Goal: Task Accomplishment & Management: Use online tool/utility

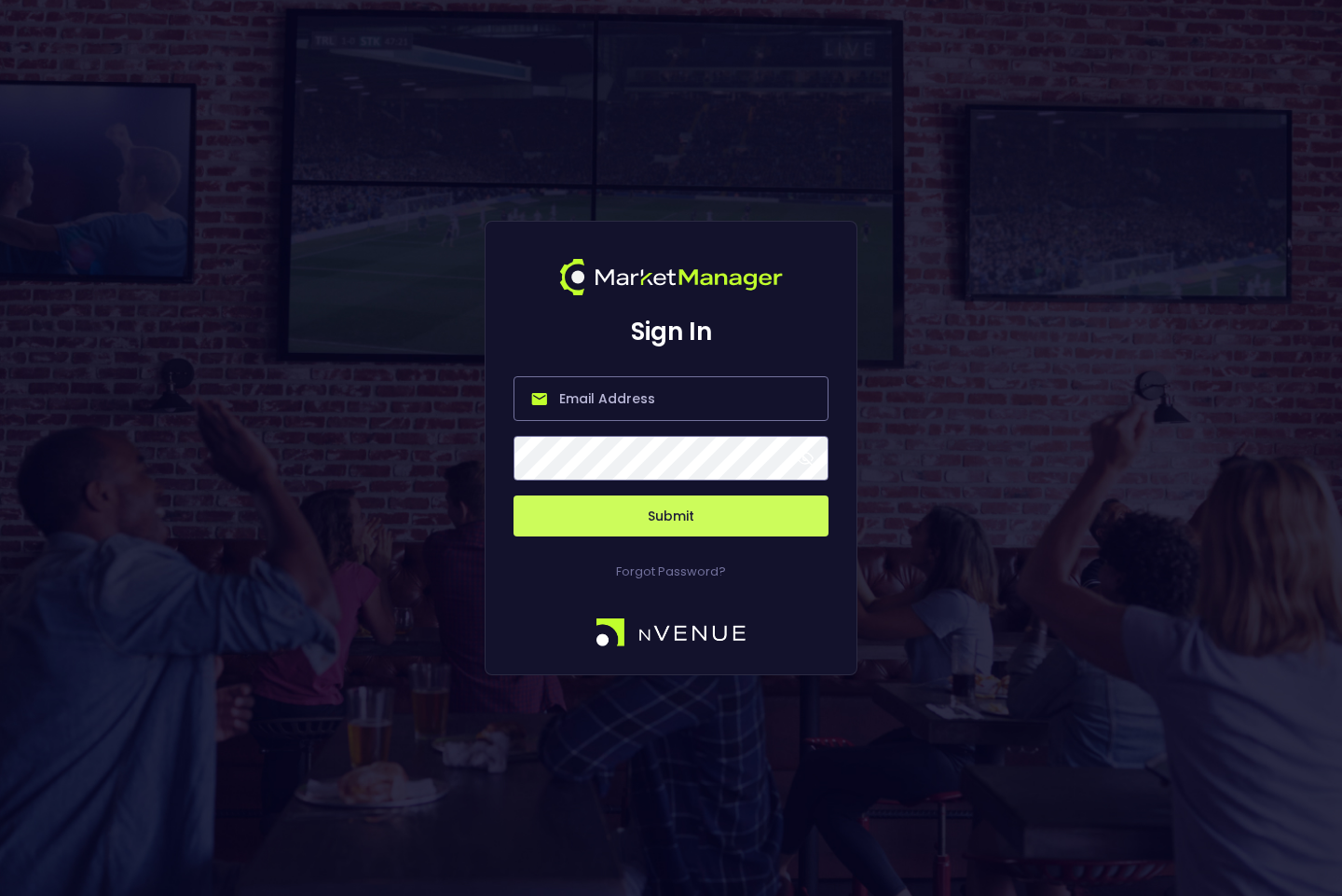
type input "[PERSON_NAME][EMAIL_ADDRESS][DOMAIN_NAME]"
click at [652, 523] on button "Submit" at bounding box center [670, 516] width 315 height 41
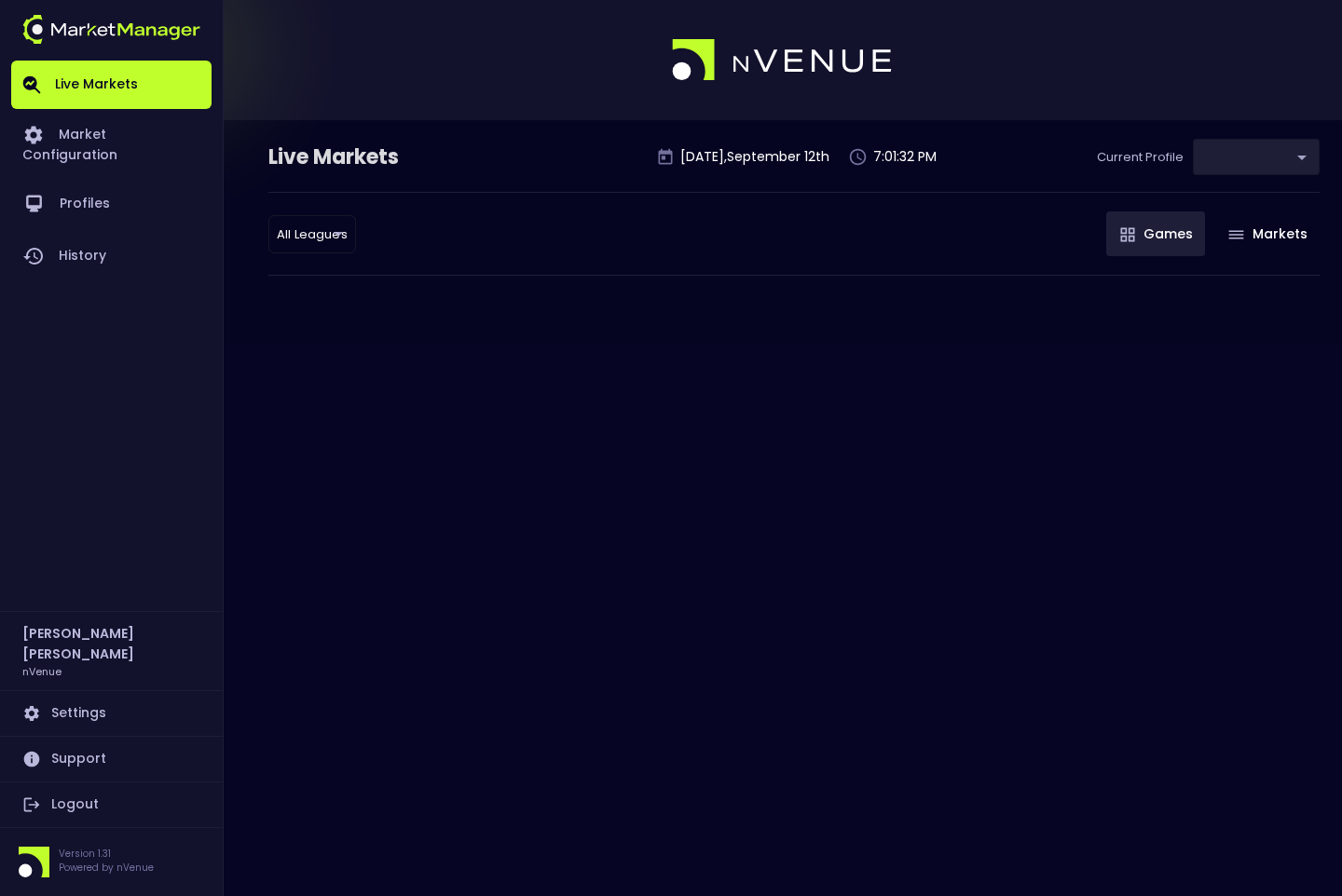
type input "0d810fa5-e353-4d9c-b11d-31f095cae871"
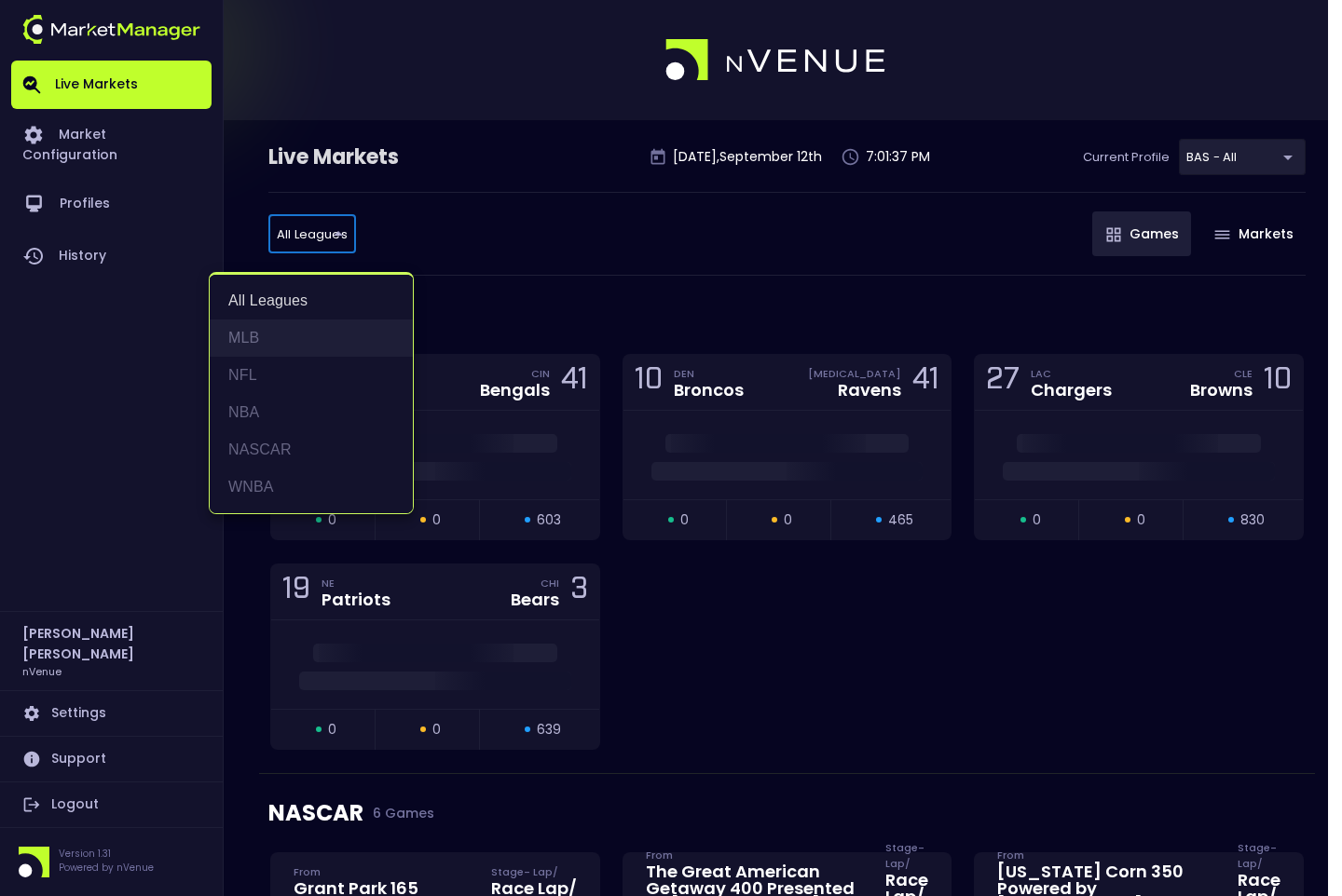
click at [272, 328] on li "MLB" at bounding box center [310, 338] width 203 height 37
type input "MLB"
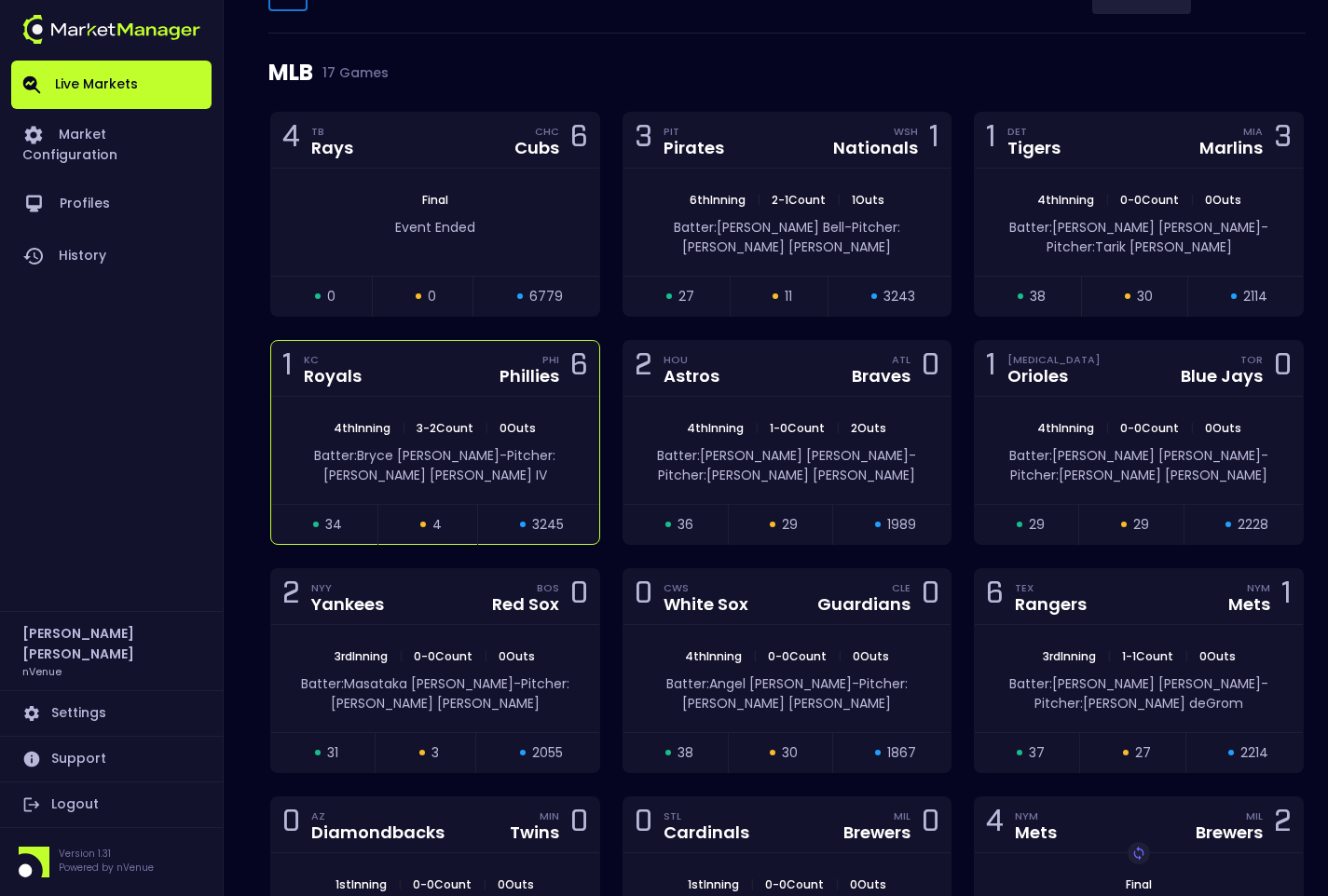
scroll to position [373, 0]
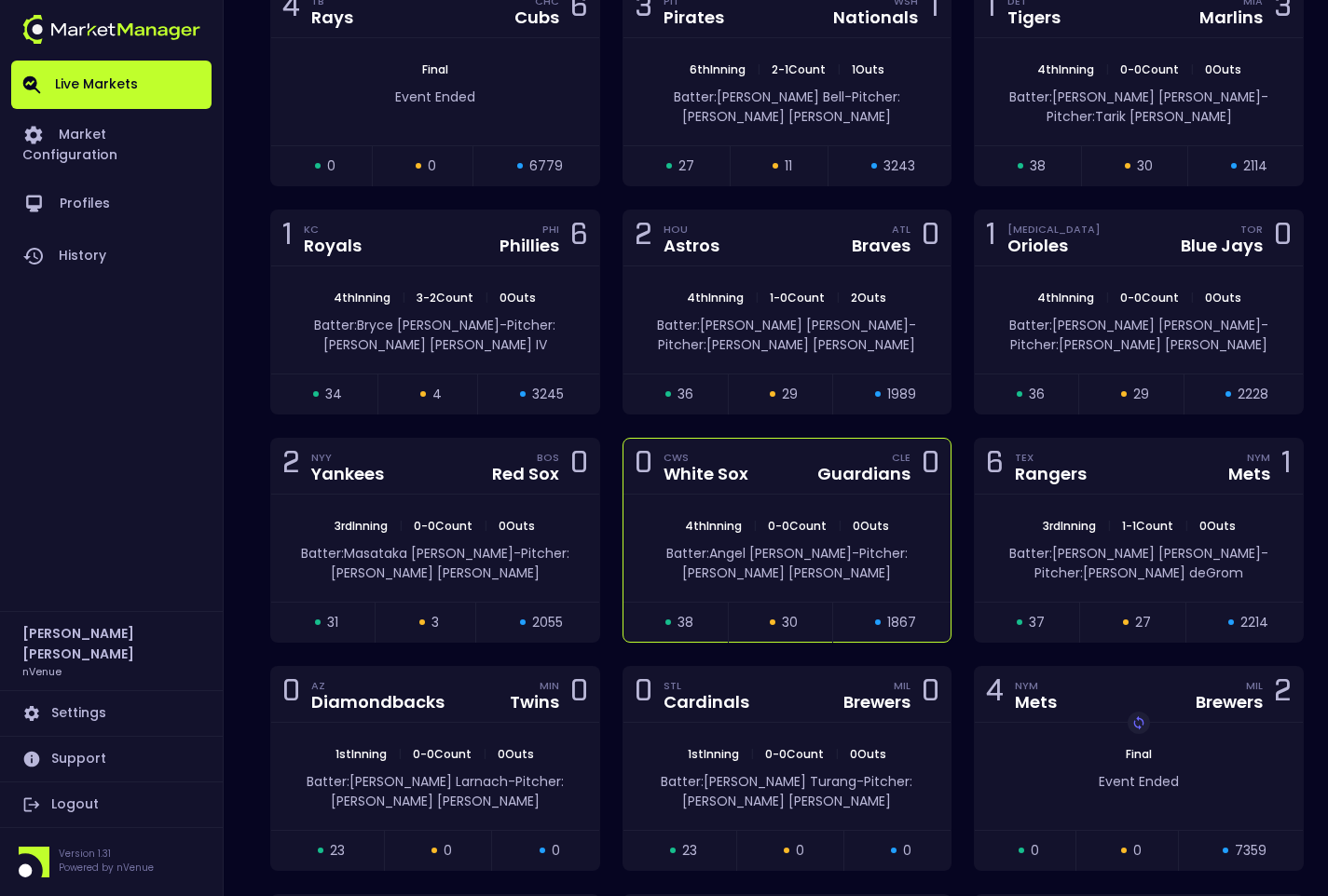
click at [792, 448] on div "0 CWS White Sox CLE Guardians 0" at bounding box center [787, 467] width 328 height 56
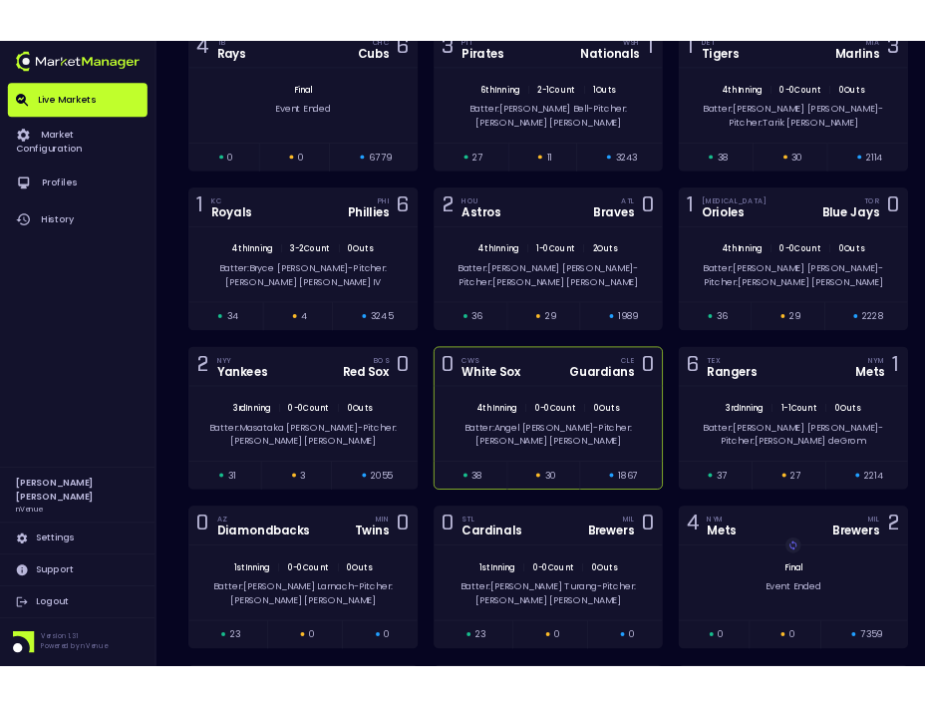
scroll to position [0, 0]
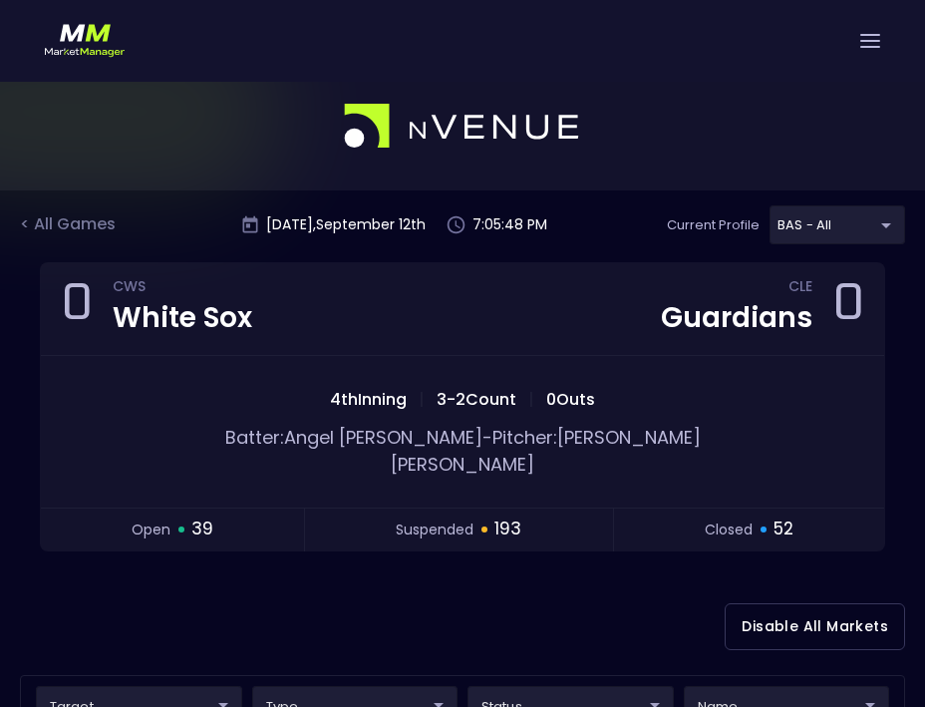
click at [255, 59] on div at bounding box center [462, 41] width 925 height 82
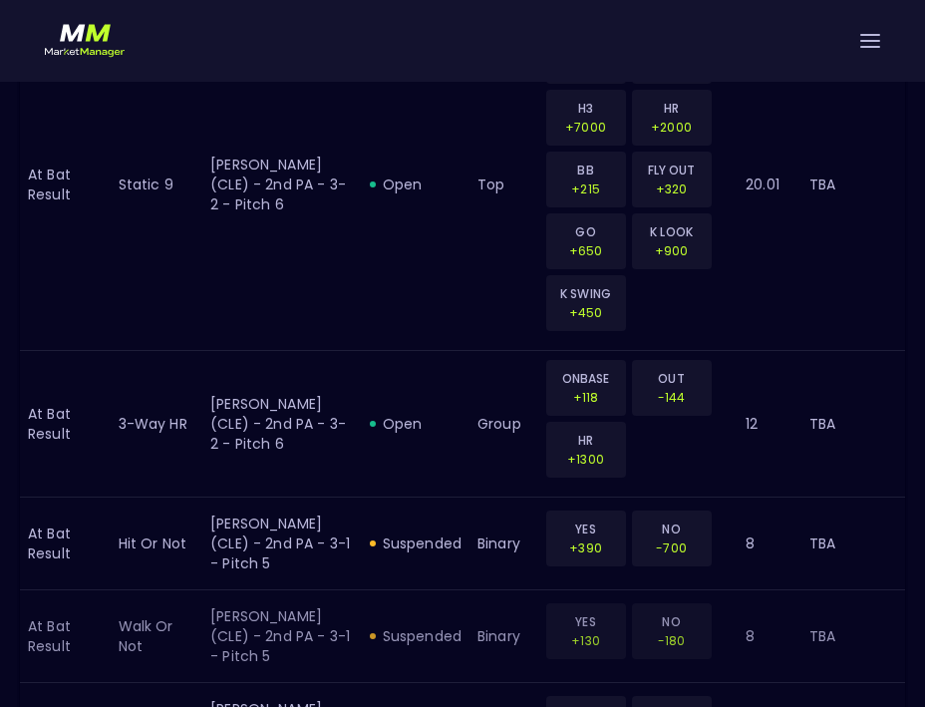
scroll to position [3287, 0]
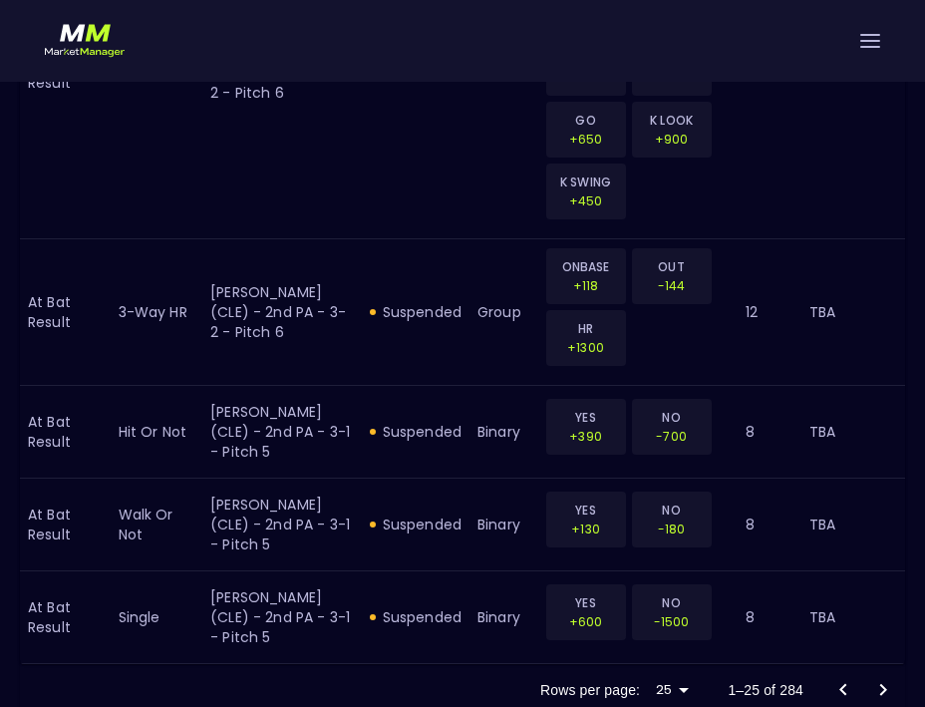
click at [895, 670] on button "Go to next page" at bounding box center [883, 690] width 40 height 40
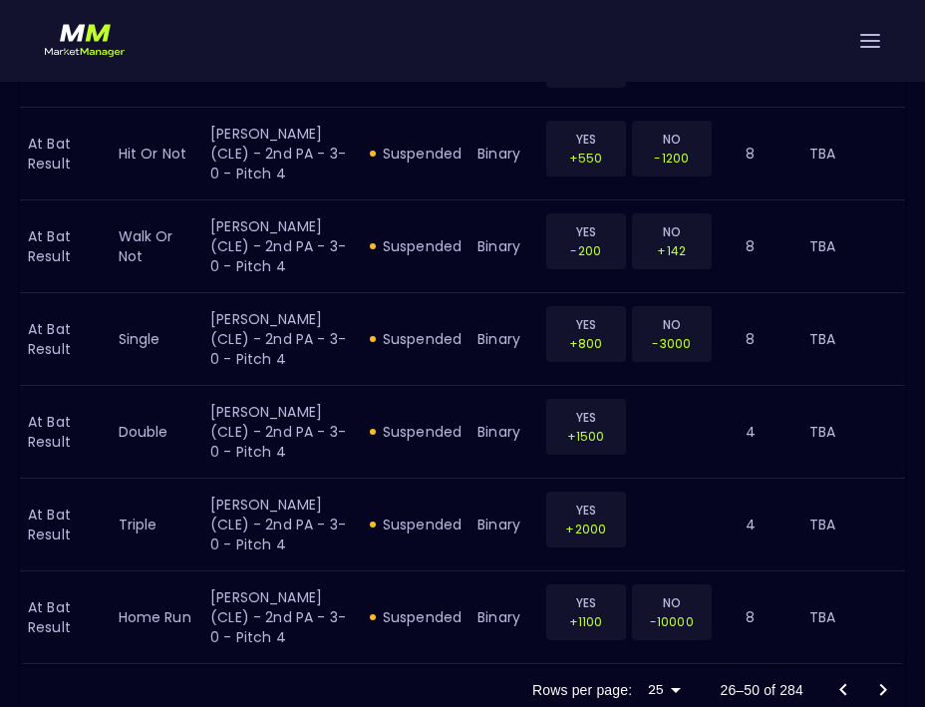
click at [880, 678] on icon "Go to next page" at bounding box center [883, 690] width 24 height 24
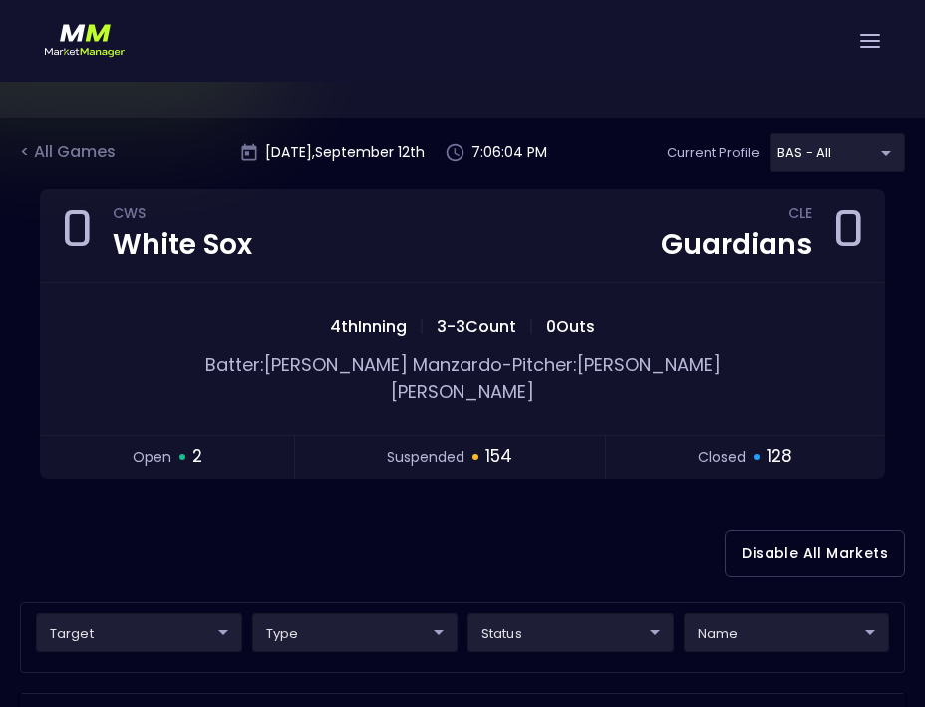
scroll to position [199, 0]
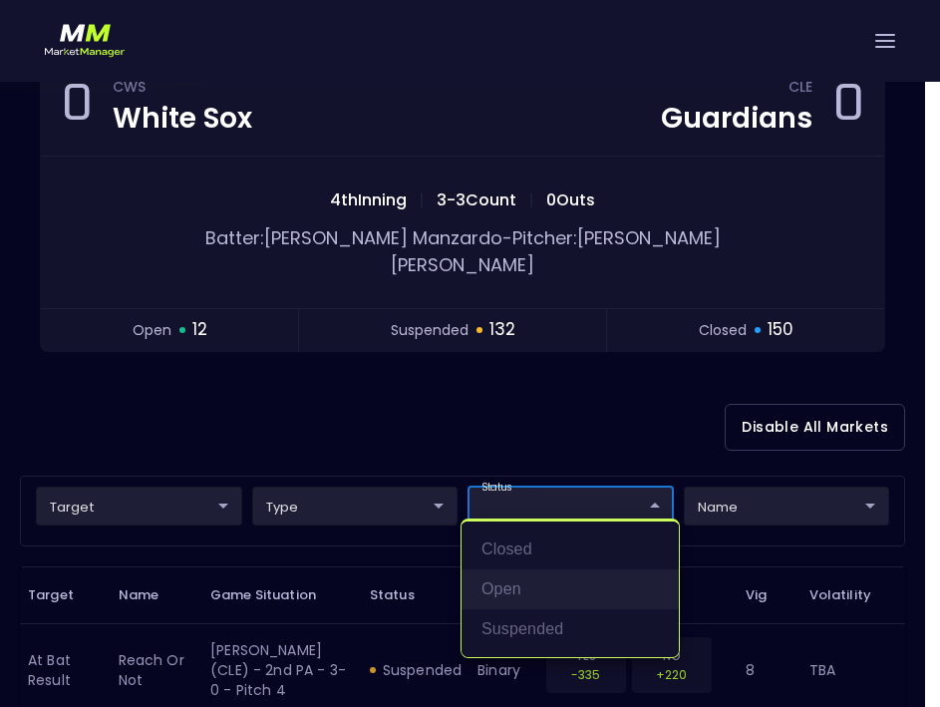
click at [527, 572] on li "open" at bounding box center [570, 589] width 217 height 40
type input "open"
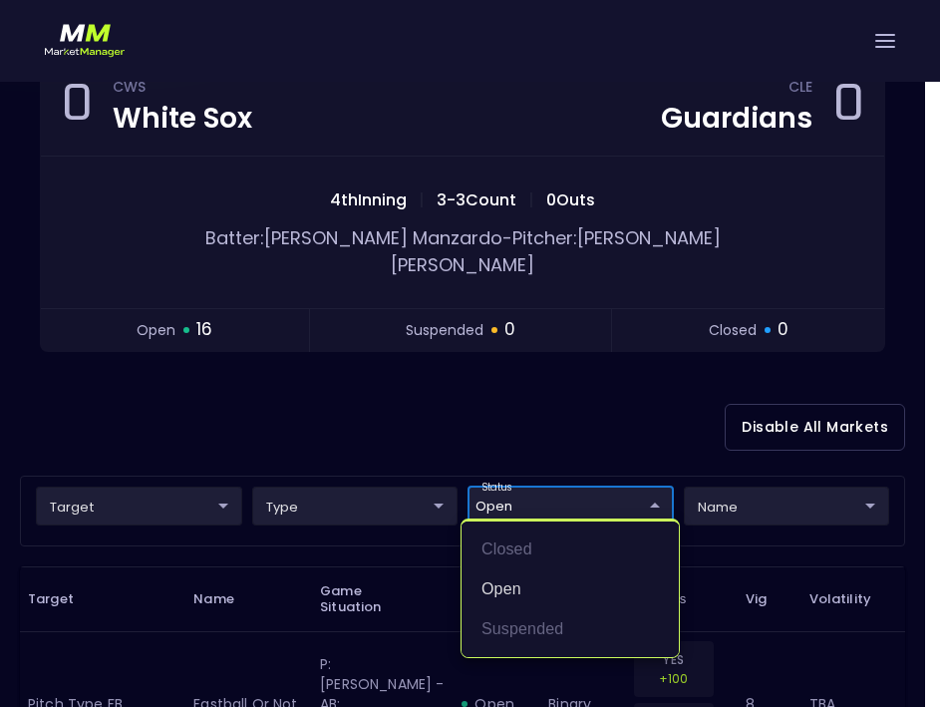
click at [501, 424] on div at bounding box center [470, 353] width 940 height 707
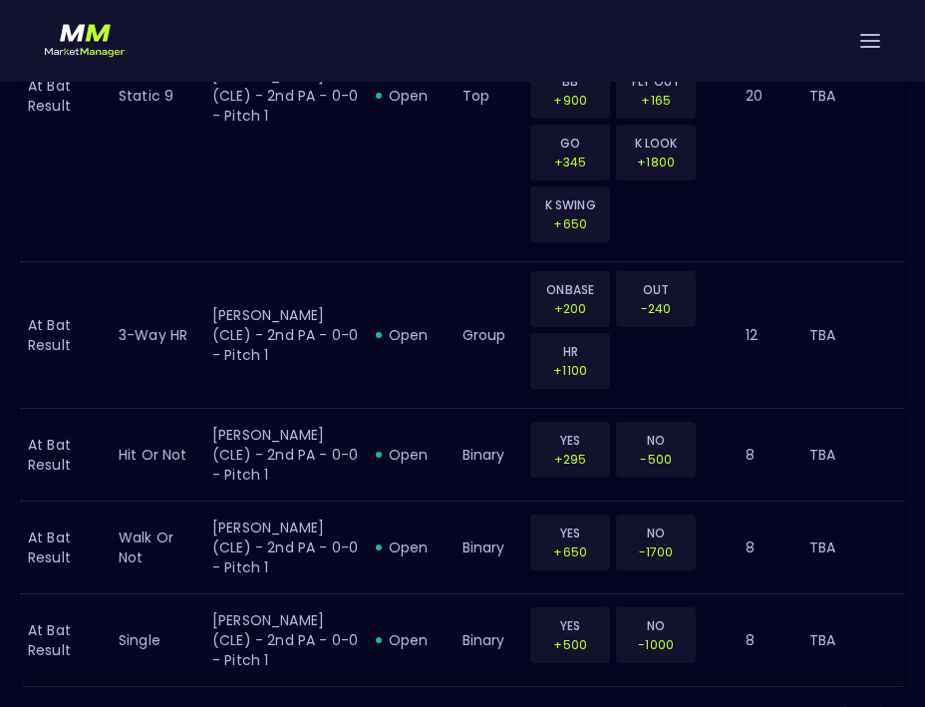
scroll to position [3279, 0]
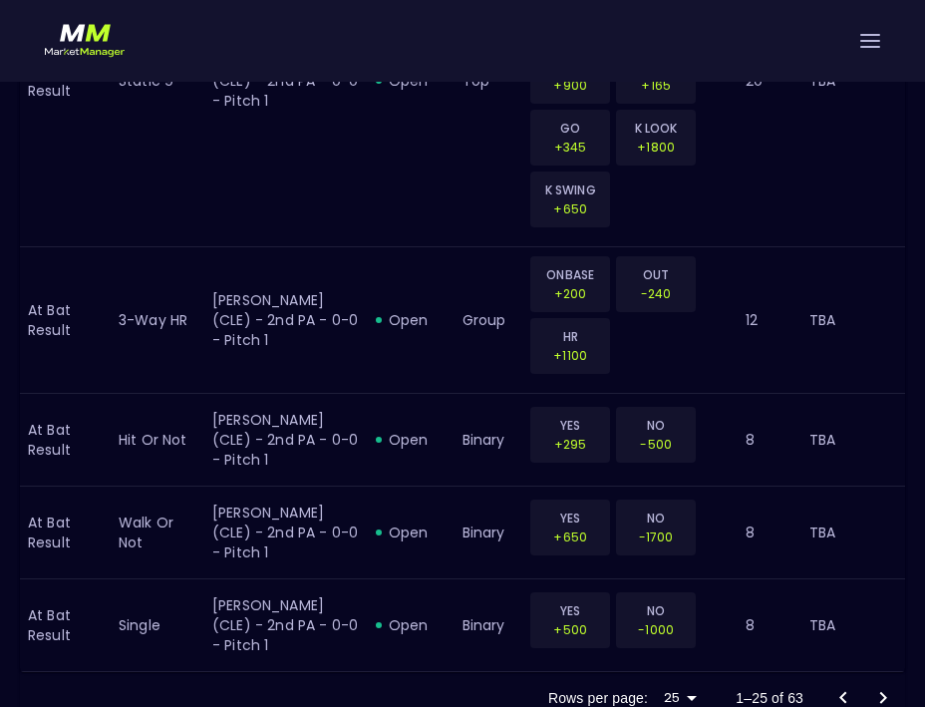
click at [882, 686] on icon "Go to next page" at bounding box center [883, 698] width 24 height 24
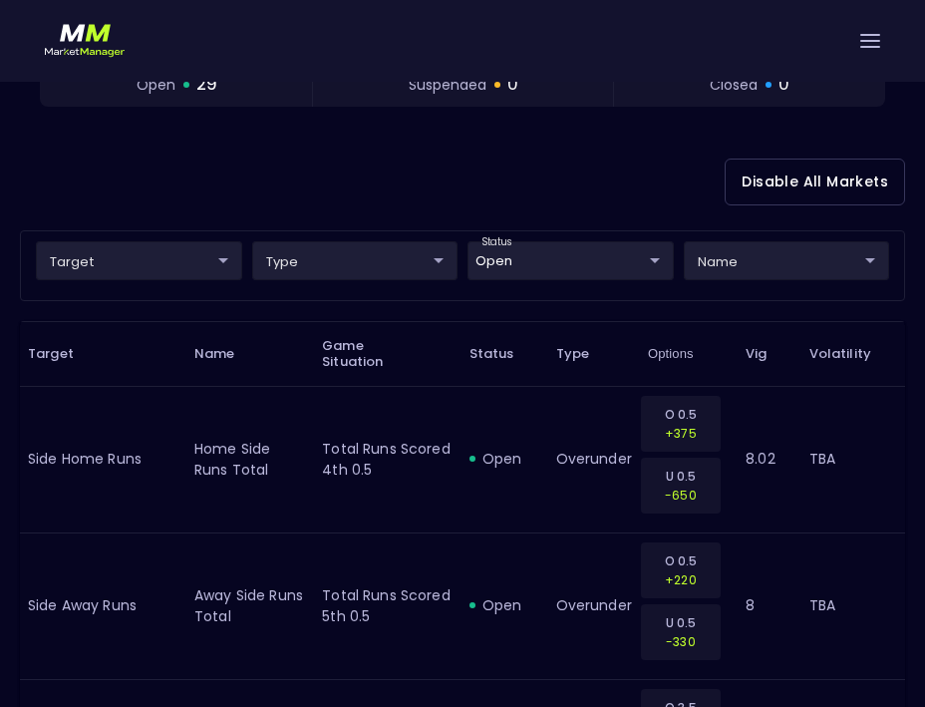
scroll to position [152, 0]
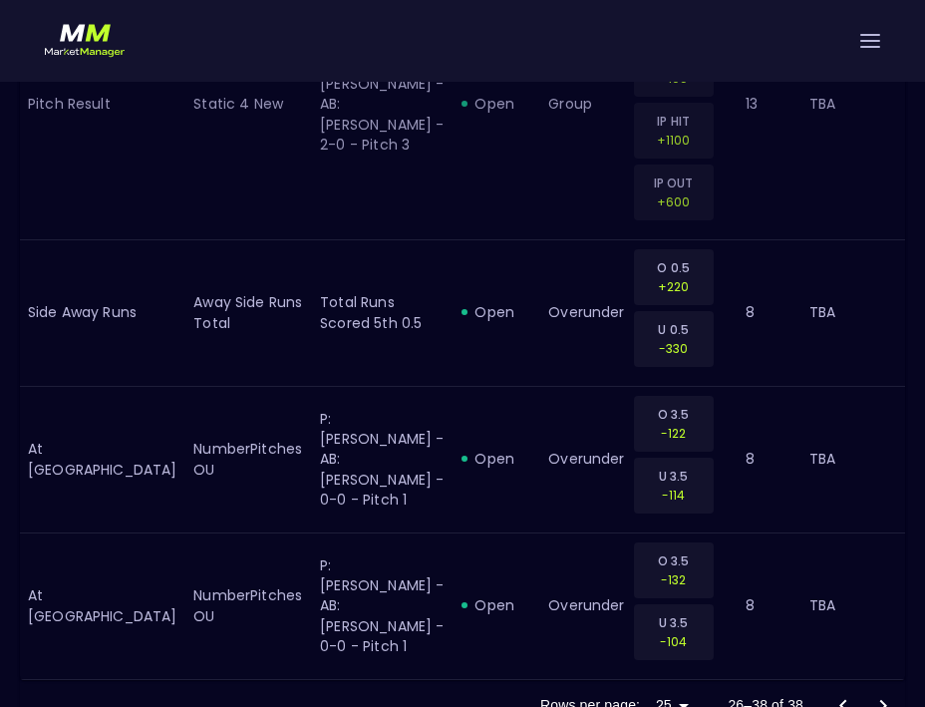
click at [901, 161] on td "TBA" at bounding box center [854, 104] width 104 height 270
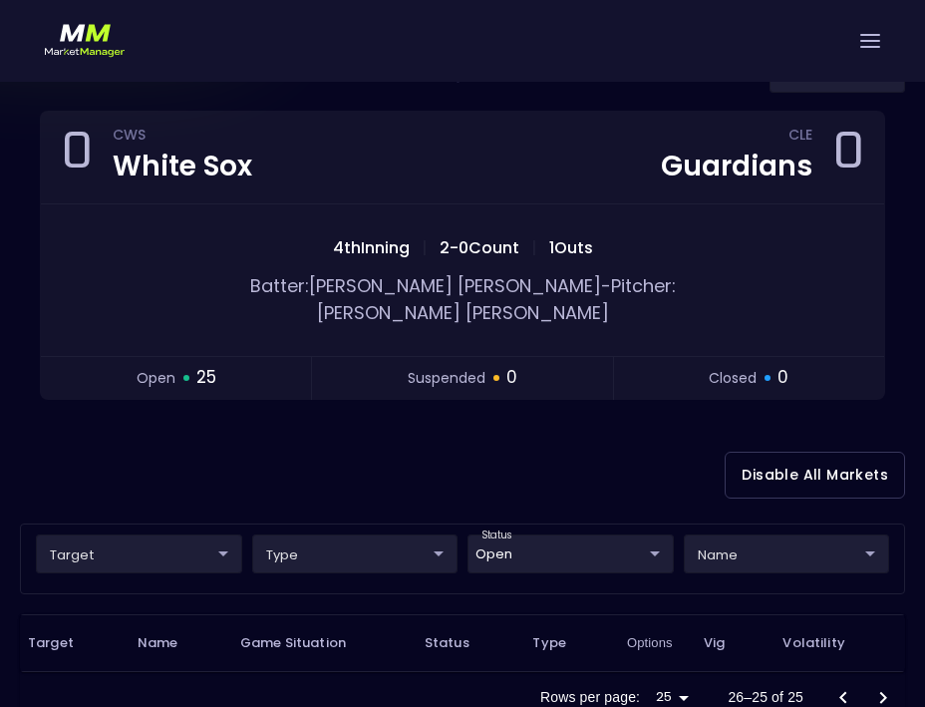
click at [810, 34] on div at bounding box center [462, 41] width 925 height 82
click at [835, 686] on icon "Go to previous page" at bounding box center [843, 698] width 24 height 24
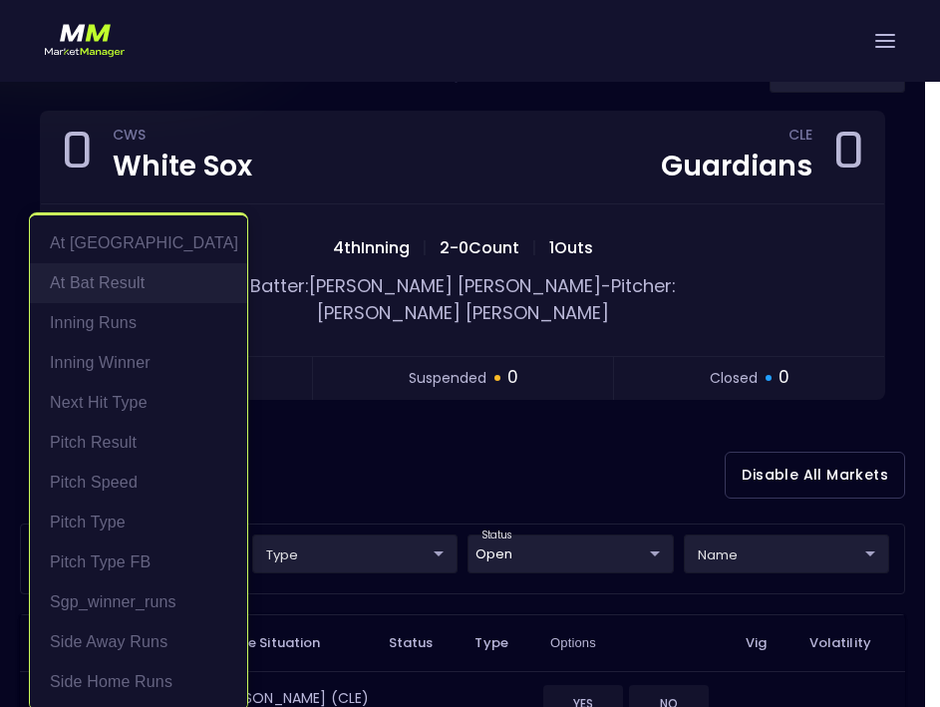
click at [128, 285] on li "At Bat Result" at bounding box center [138, 283] width 217 height 40
type input "At Bat Result"
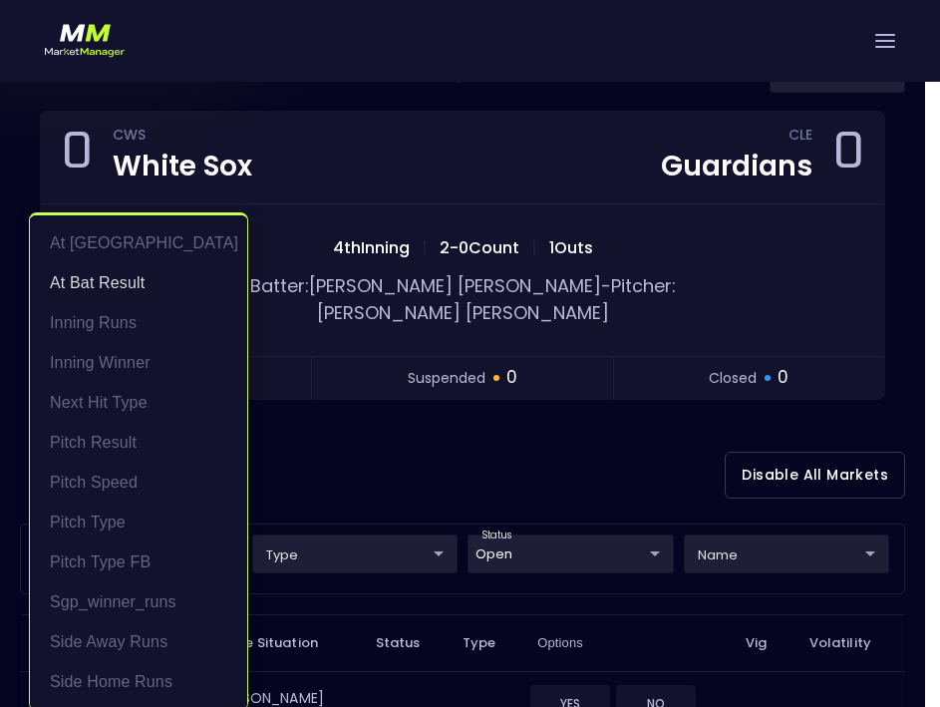
click at [593, 441] on div at bounding box center [470, 353] width 940 height 707
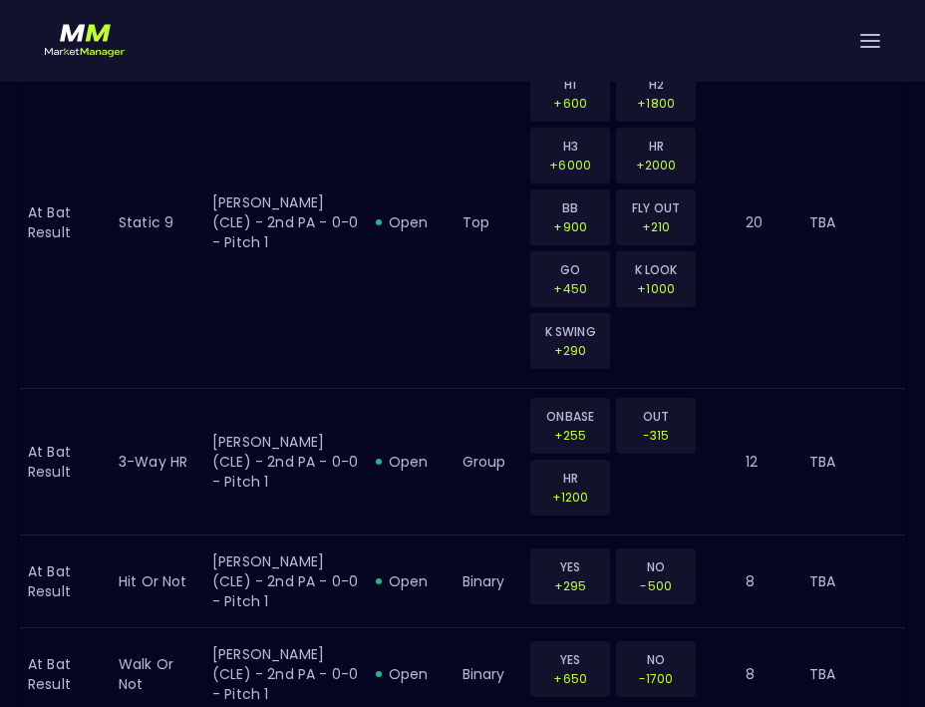
scroll to position [3279, 0]
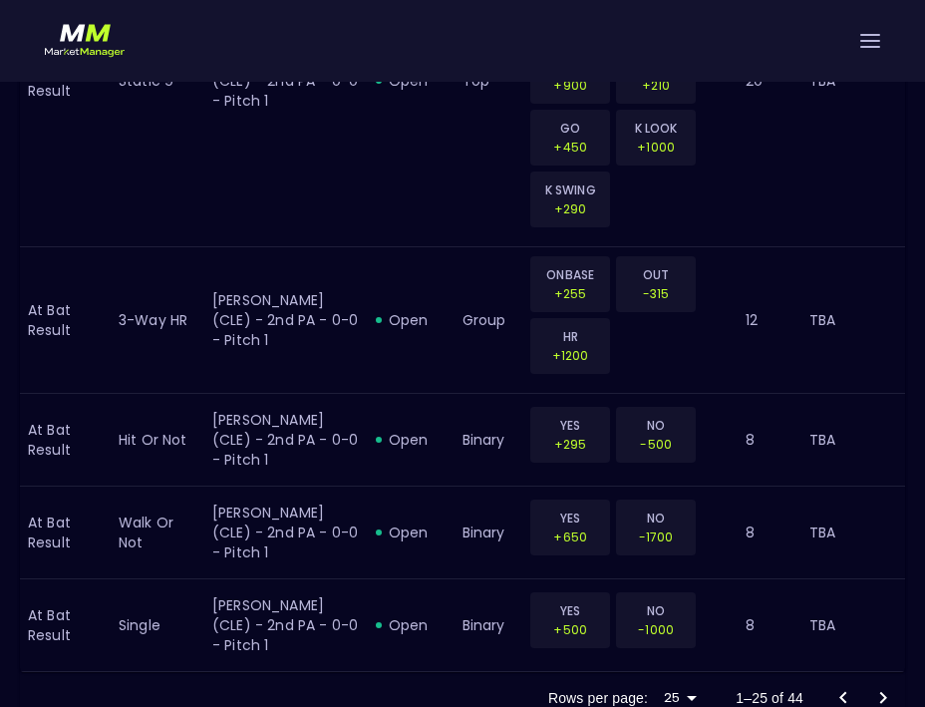
click at [879, 686] on icon "Go to next page" at bounding box center [883, 698] width 24 height 24
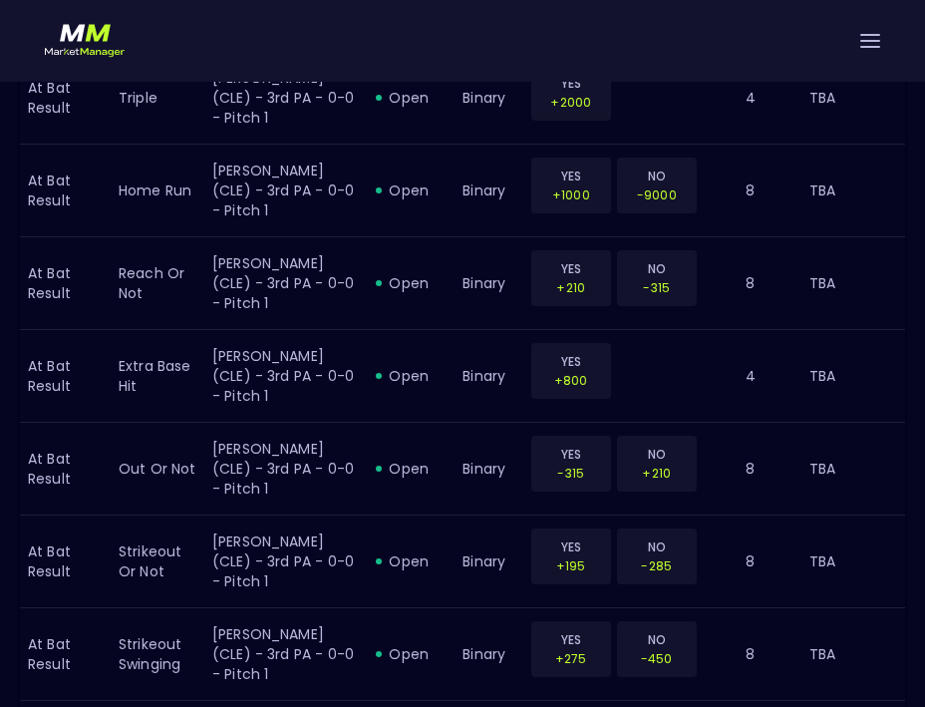
scroll to position [897, 0]
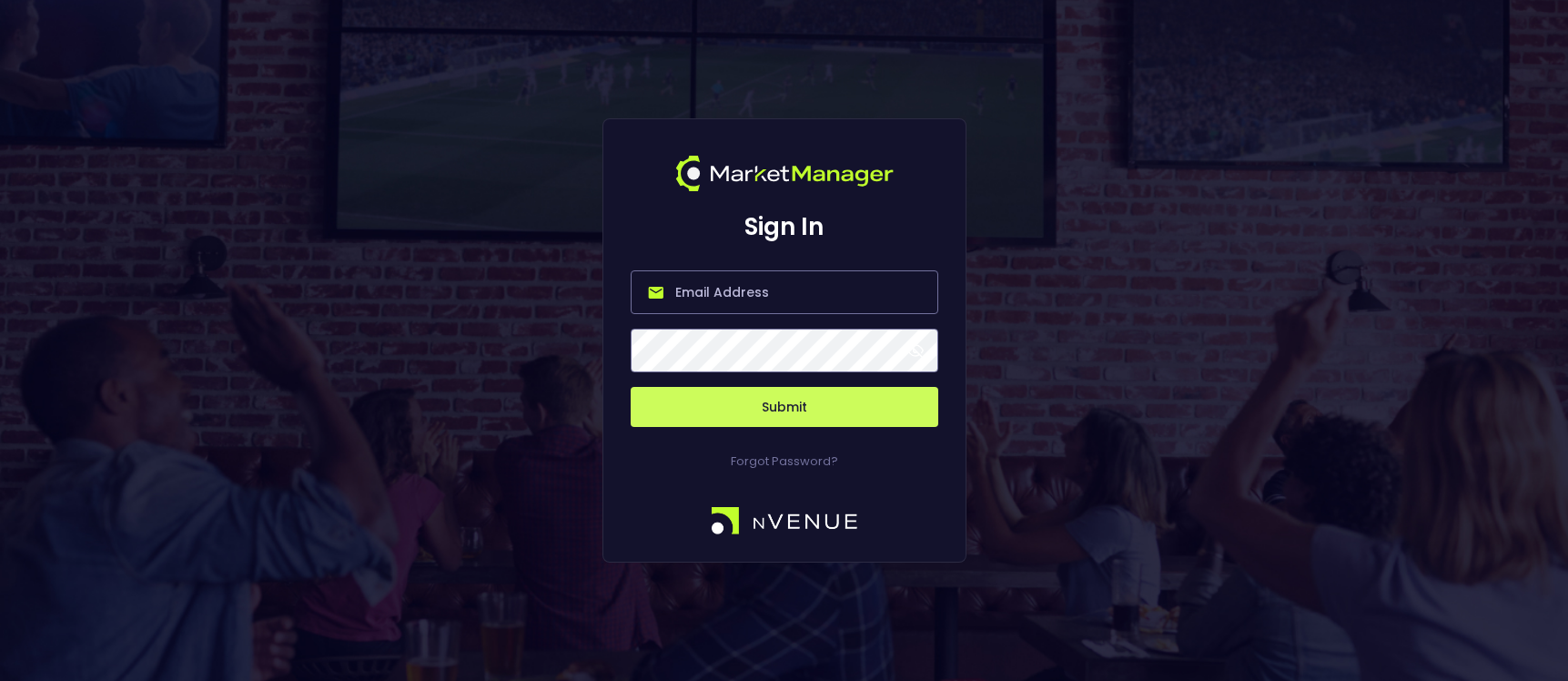
type input "[PERSON_NAME][EMAIL_ADDRESS][DOMAIN_NAME]"
click at [785, 405] on button "Submit" at bounding box center [784, 407] width 308 height 40
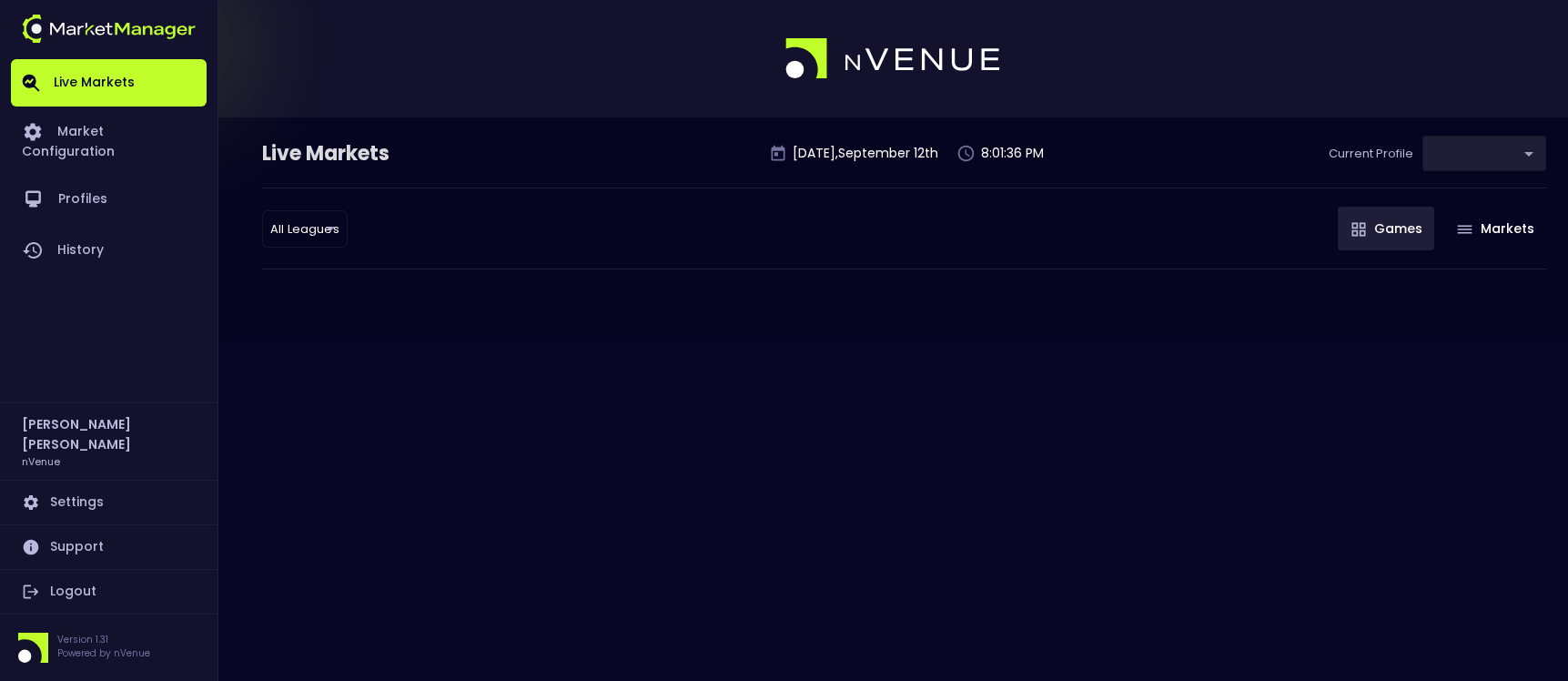
type input "0d810fa5-e353-4d9c-b11d-31f095cae871"
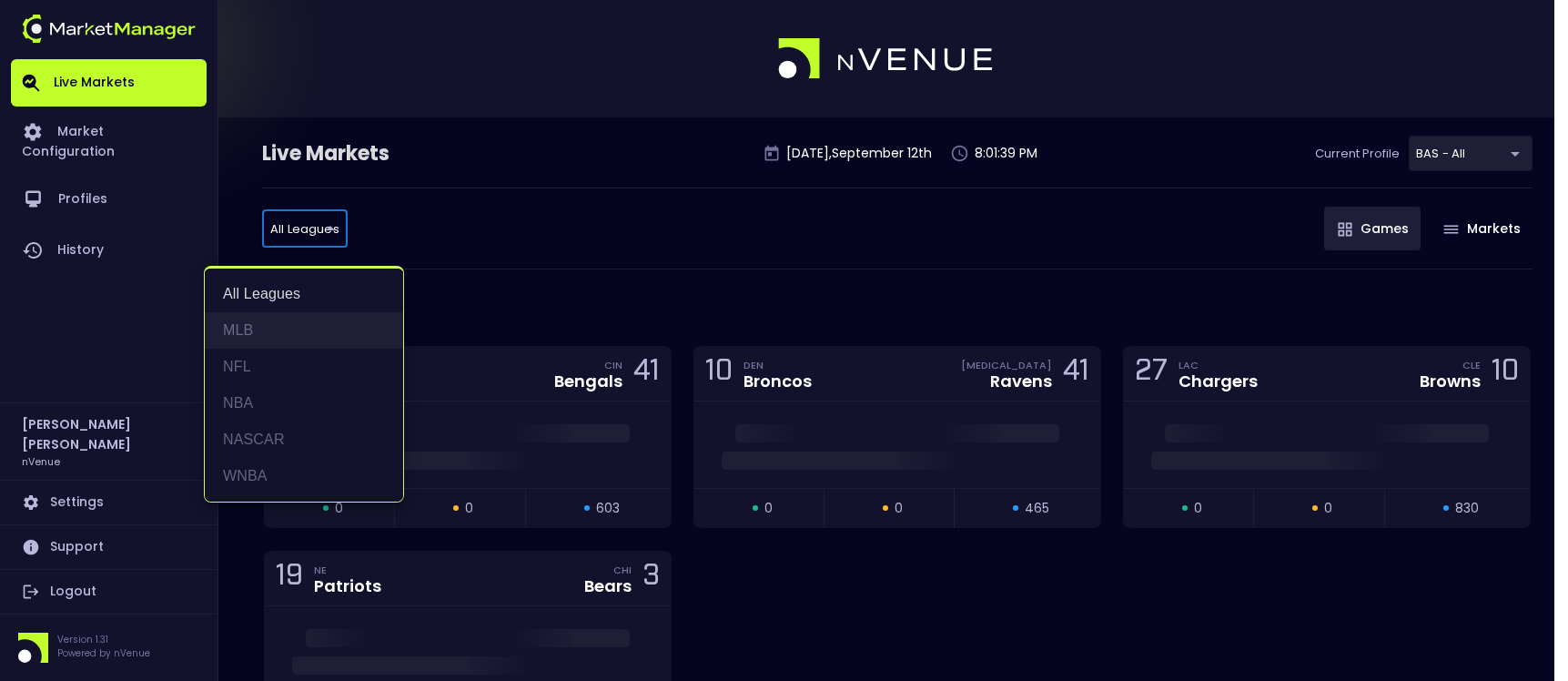
click at [287, 328] on li "MLB" at bounding box center [303, 330] width 198 height 37
type input "MLB"
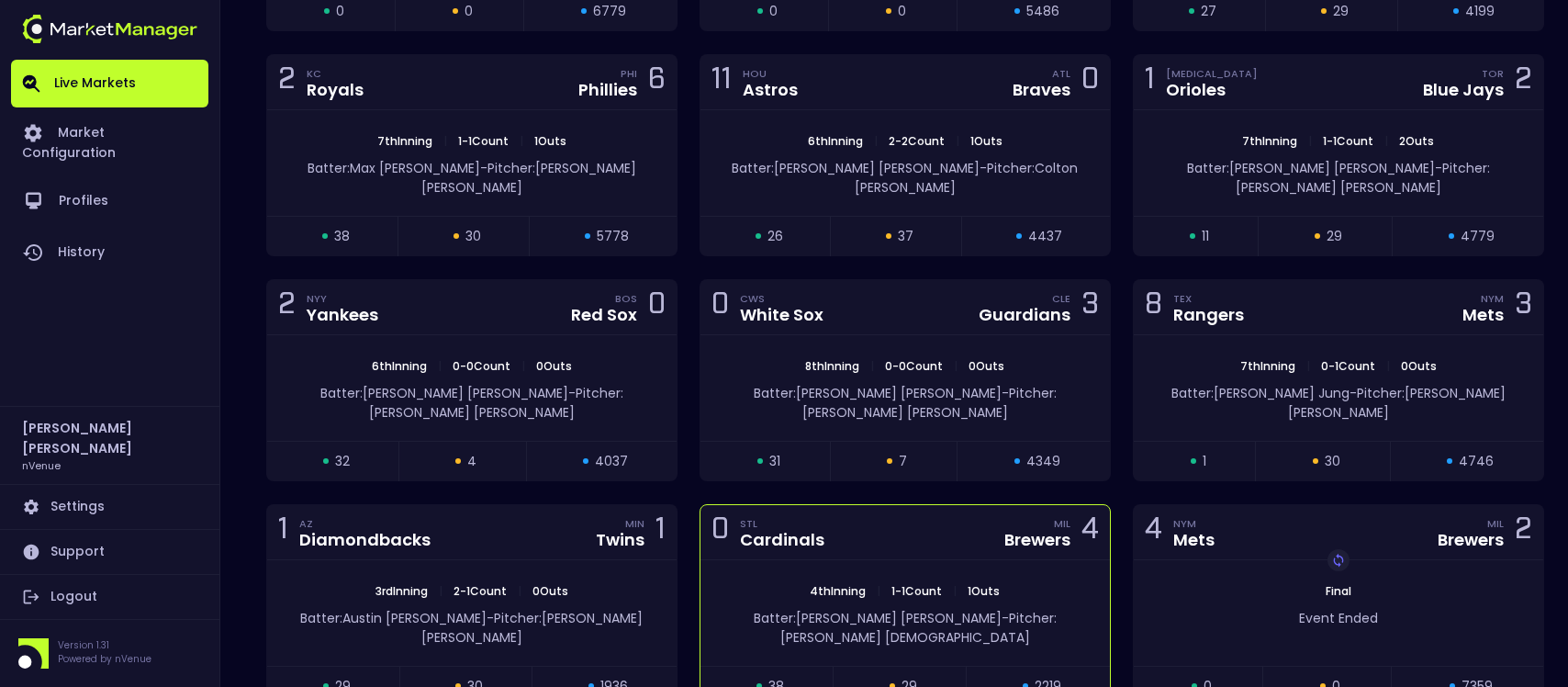
scroll to position [415, 0]
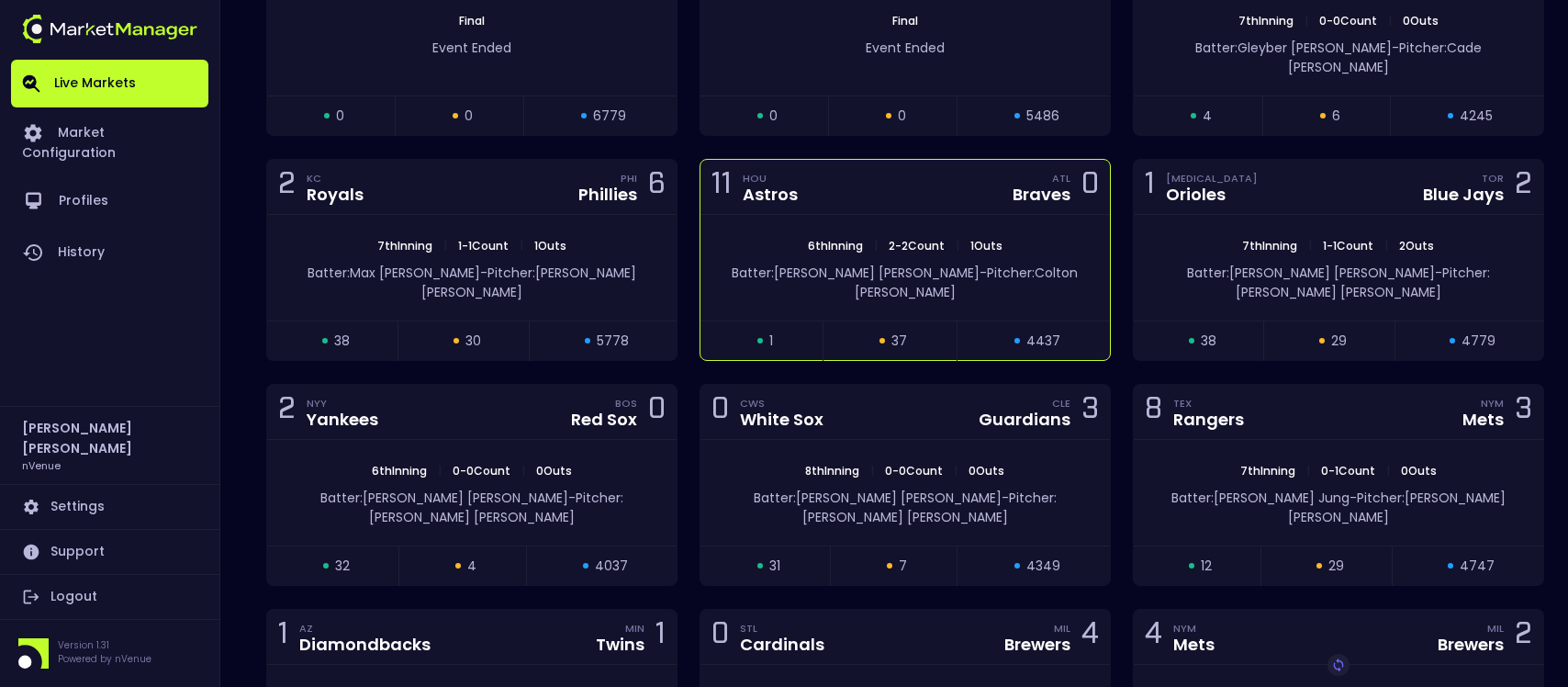
click at [859, 164] on div "11 HOU Astros ATL Braves 0" at bounding box center [905, 187] width 410 height 55
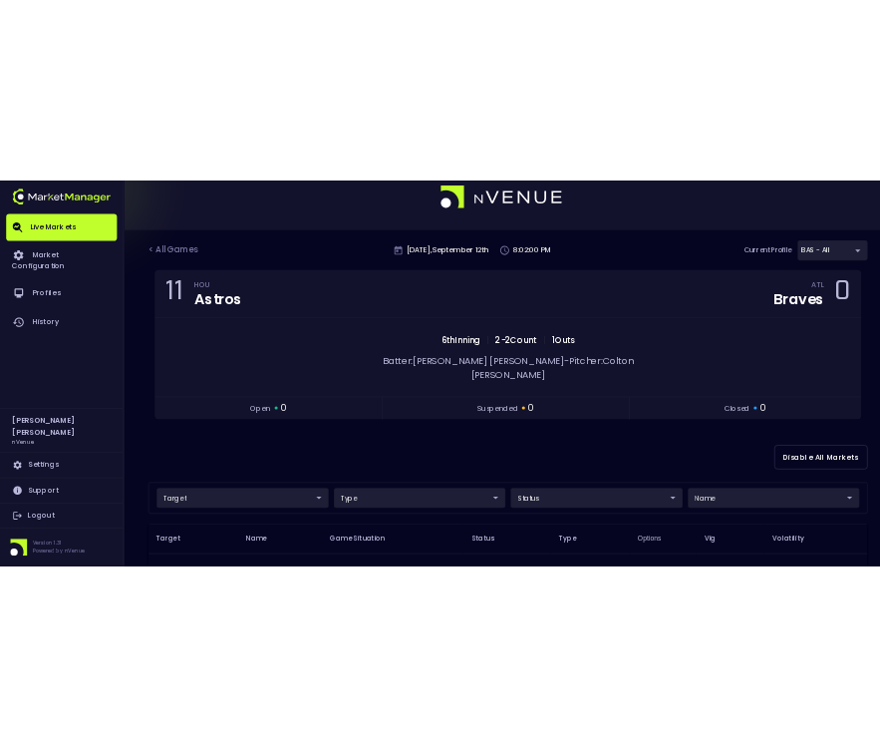
scroll to position [0, 0]
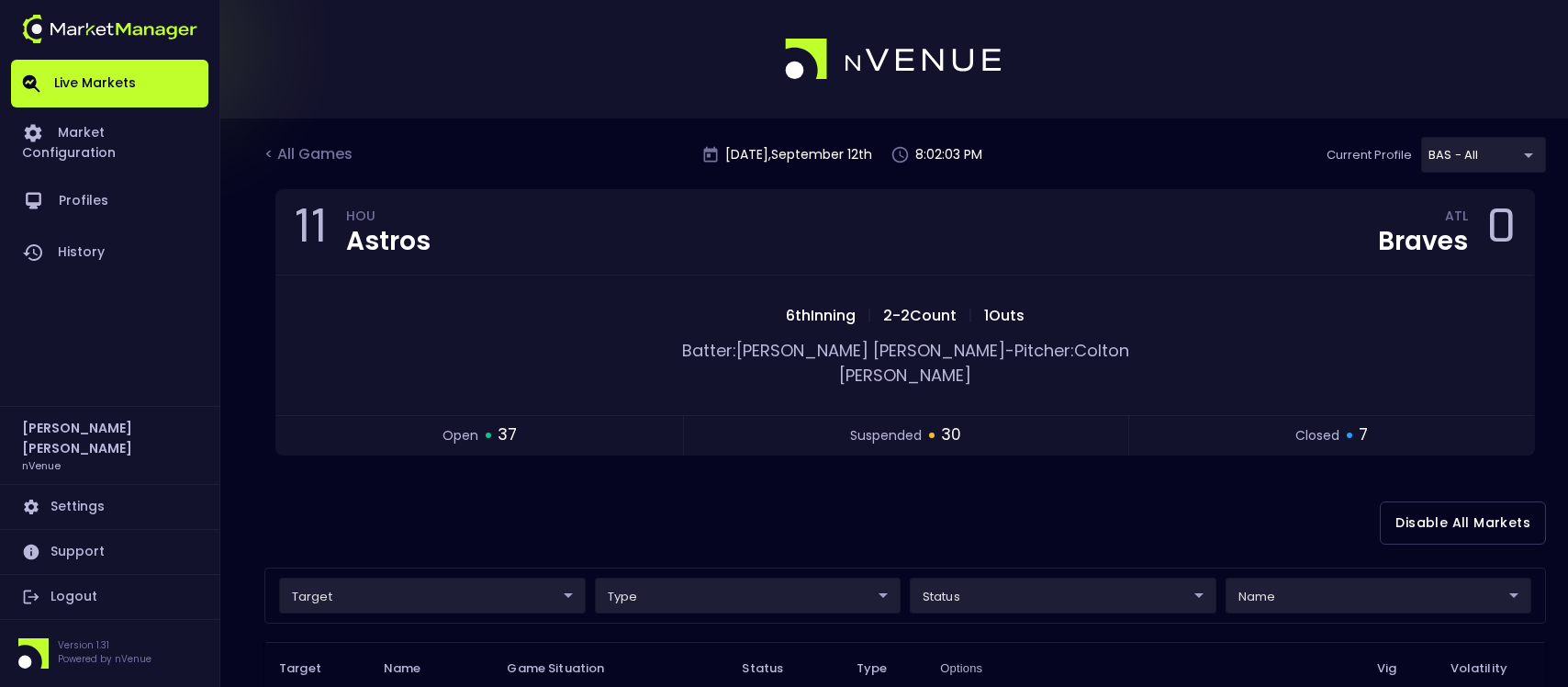
drag, startPoint x: 1289, startPoint y: 480, endPoint x: 1580, endPoint y: 417, distance: 297.7
click at [1293, 478] on div "Disable All Markets" at bounding box center [905, 522] width 1282 height 89
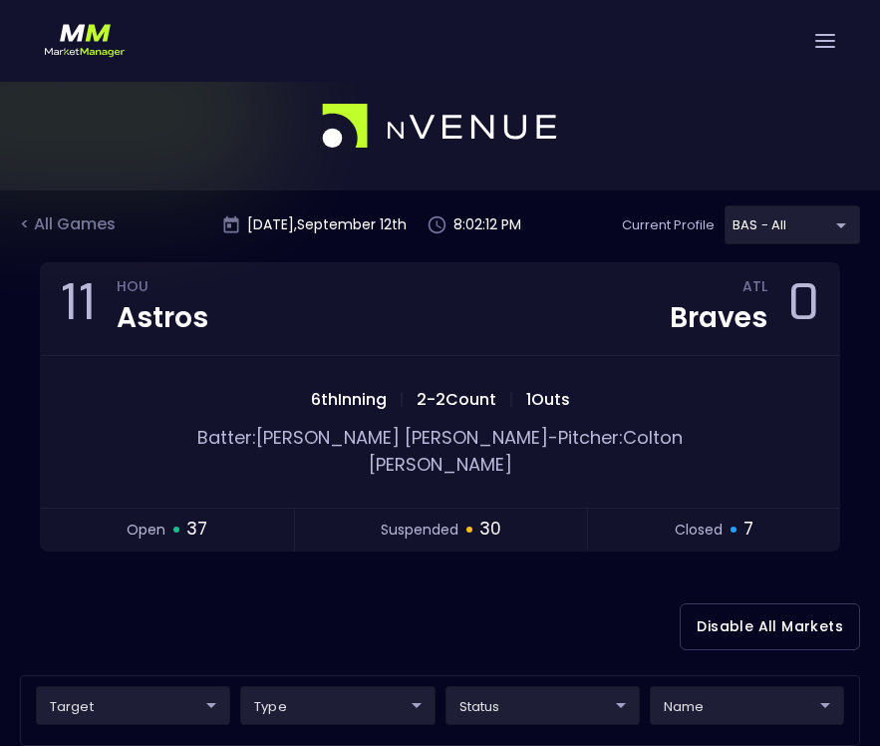
click at [692, 75] on div at bounding box center [440, 41] width 880 height 82
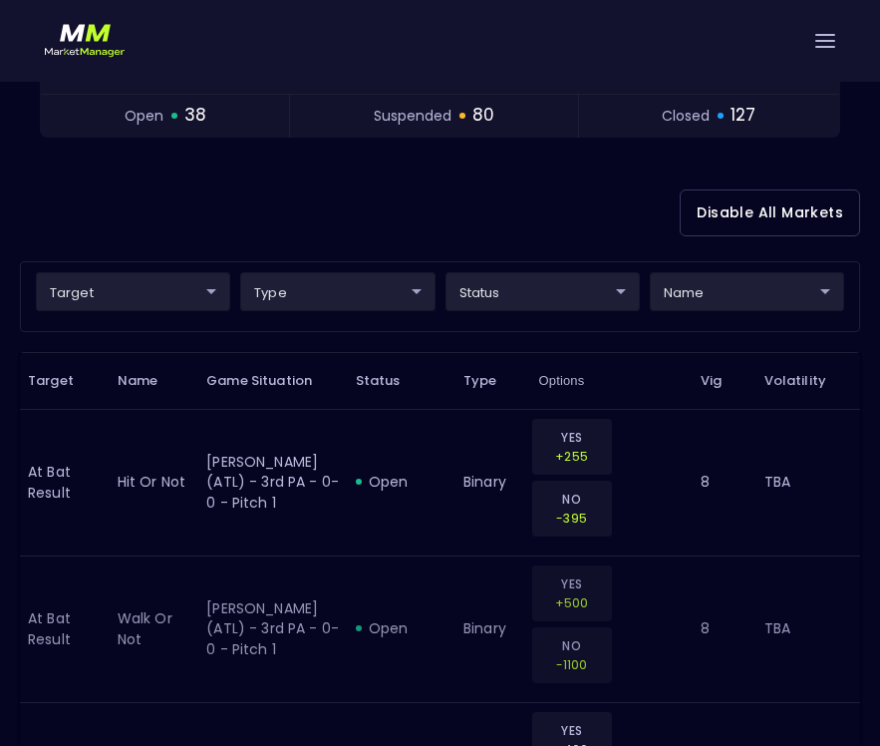
scroll to position [399, 0]
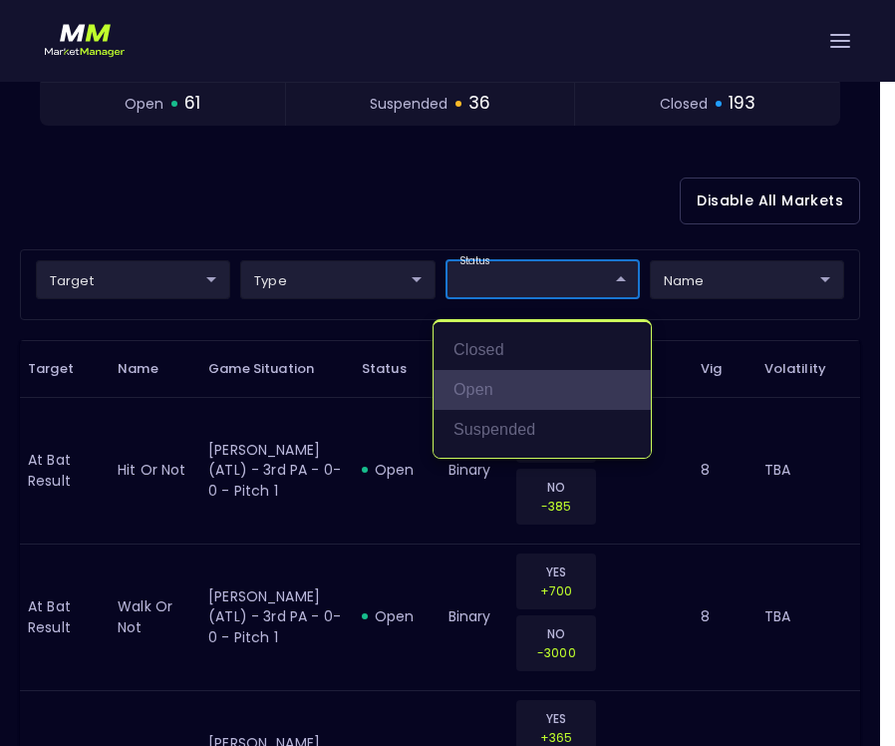
click at [500, 372] on li "open" at bounding box center [542, 390] width 217 height 40
type input "open"
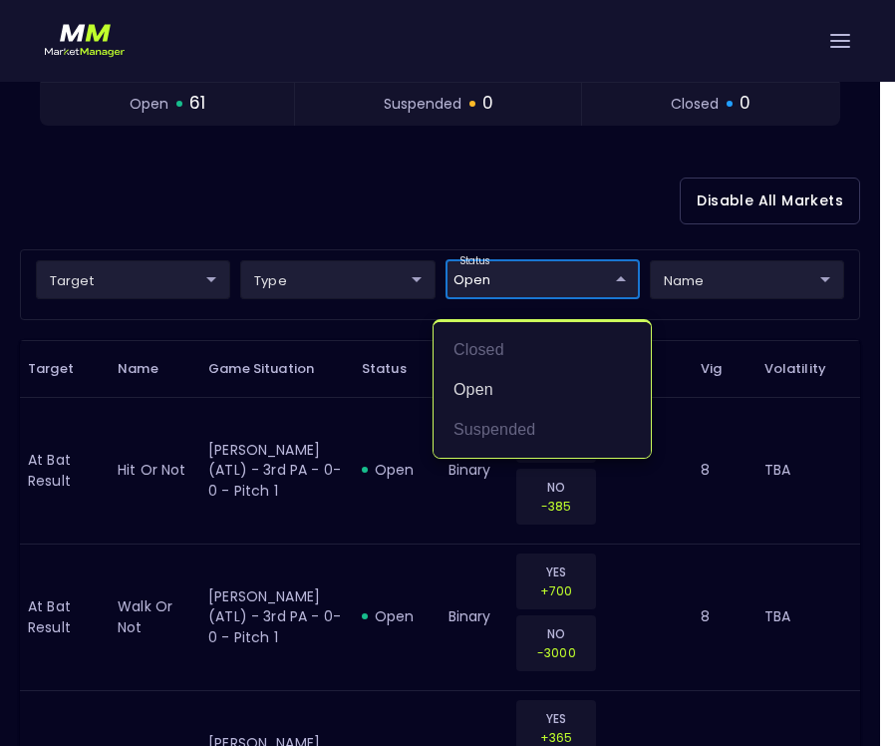
click at [435, 173] on div at bounding box center [447, 373] width 895 height 746
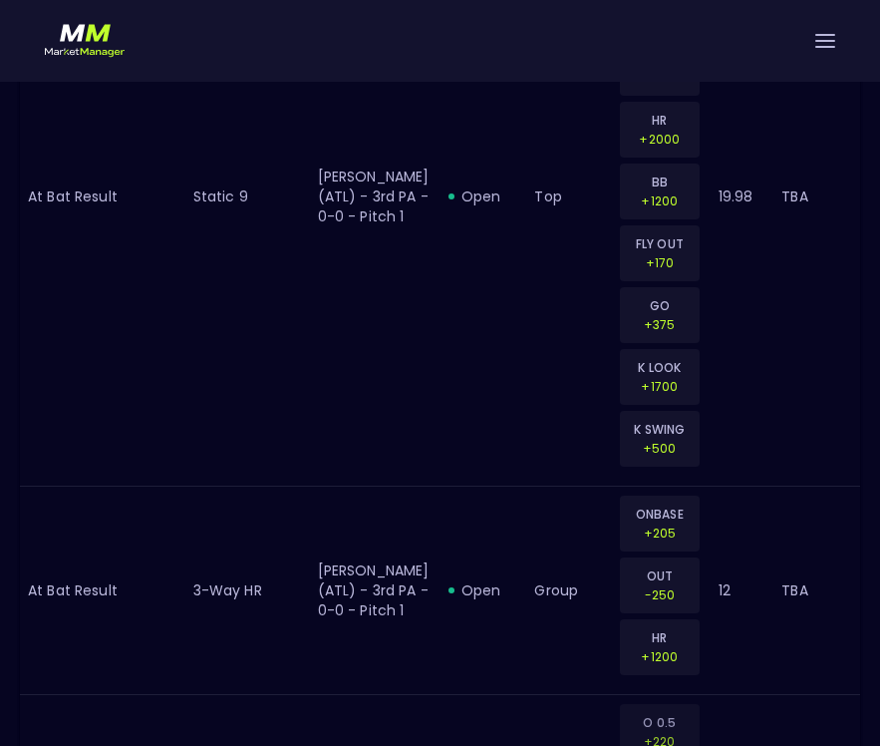
scroll to position [5106, 0]
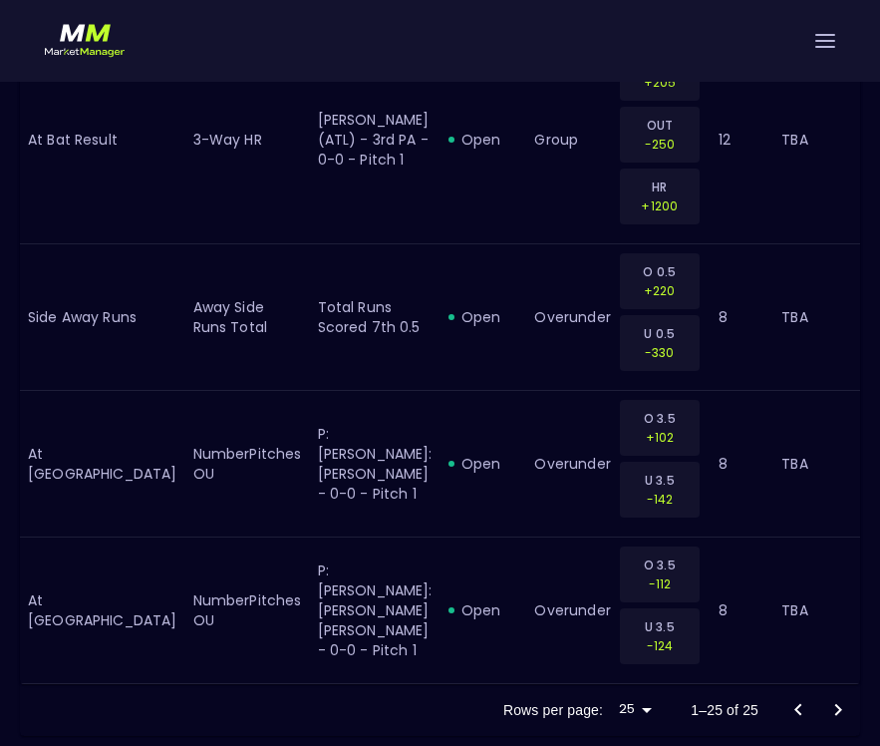
click at [845, 711] on div at bounding box center [819, 710] width 80 height 40
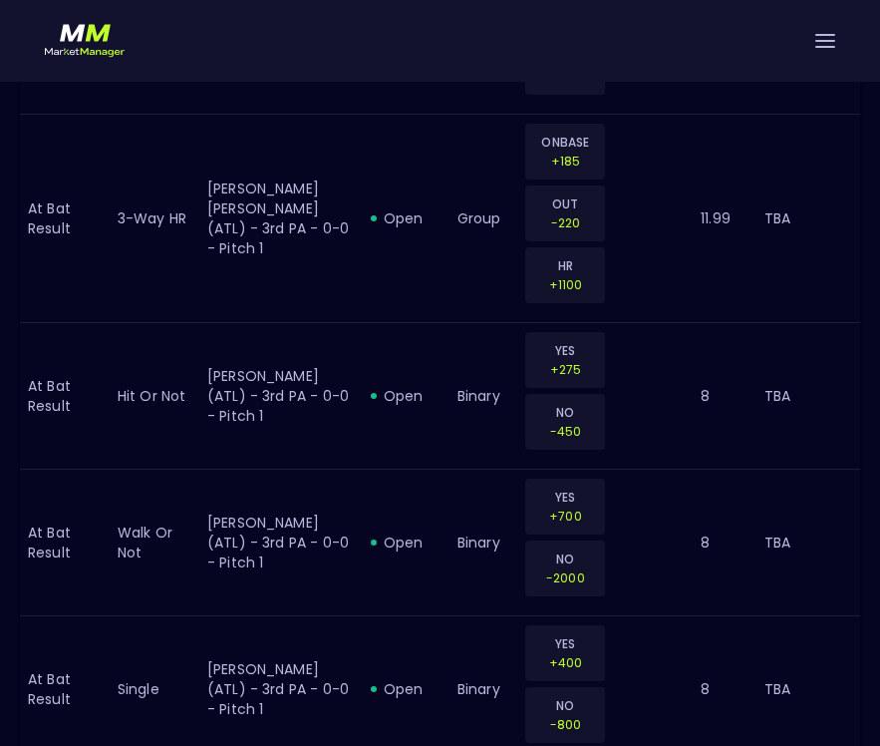
scroll to position [3248, 0]
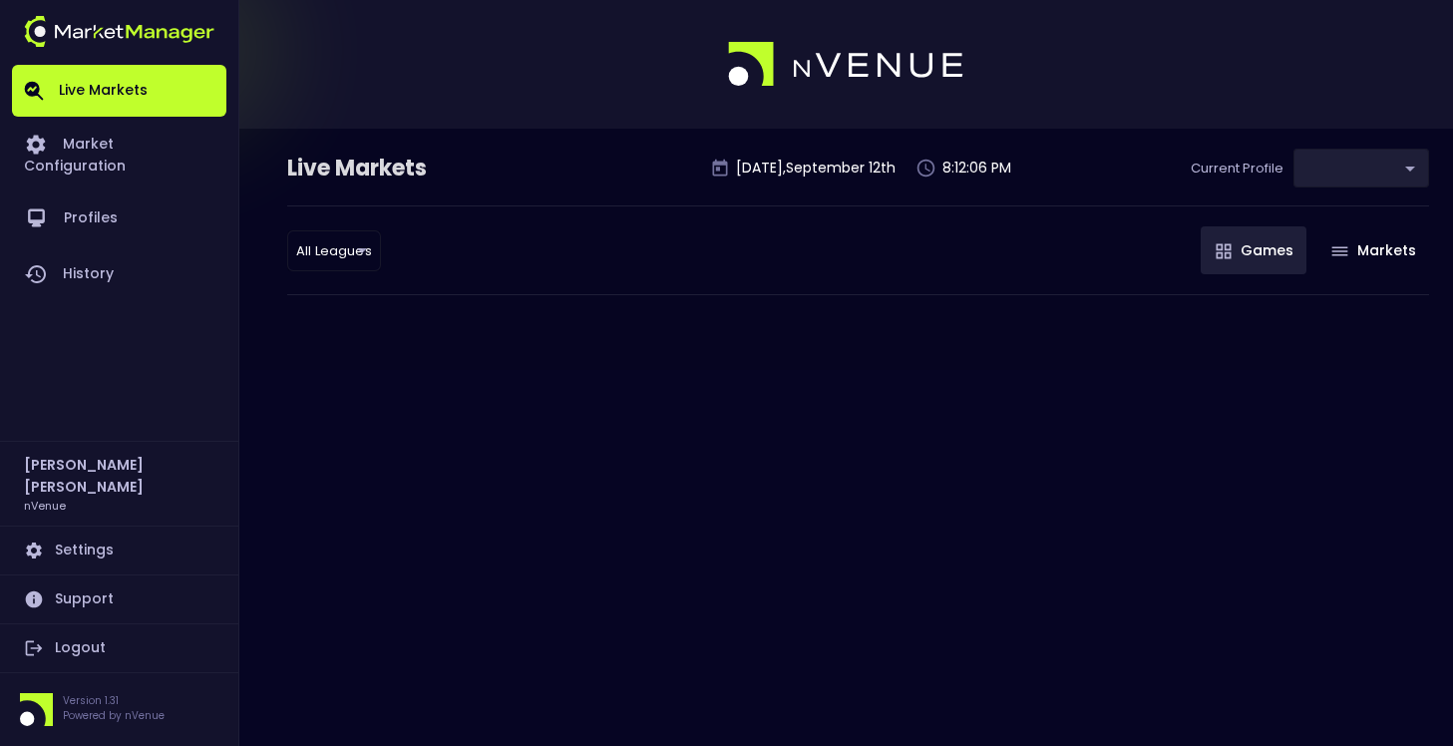
type input "0d810fa5-e353-4d9c-b11d-31f095cae871"
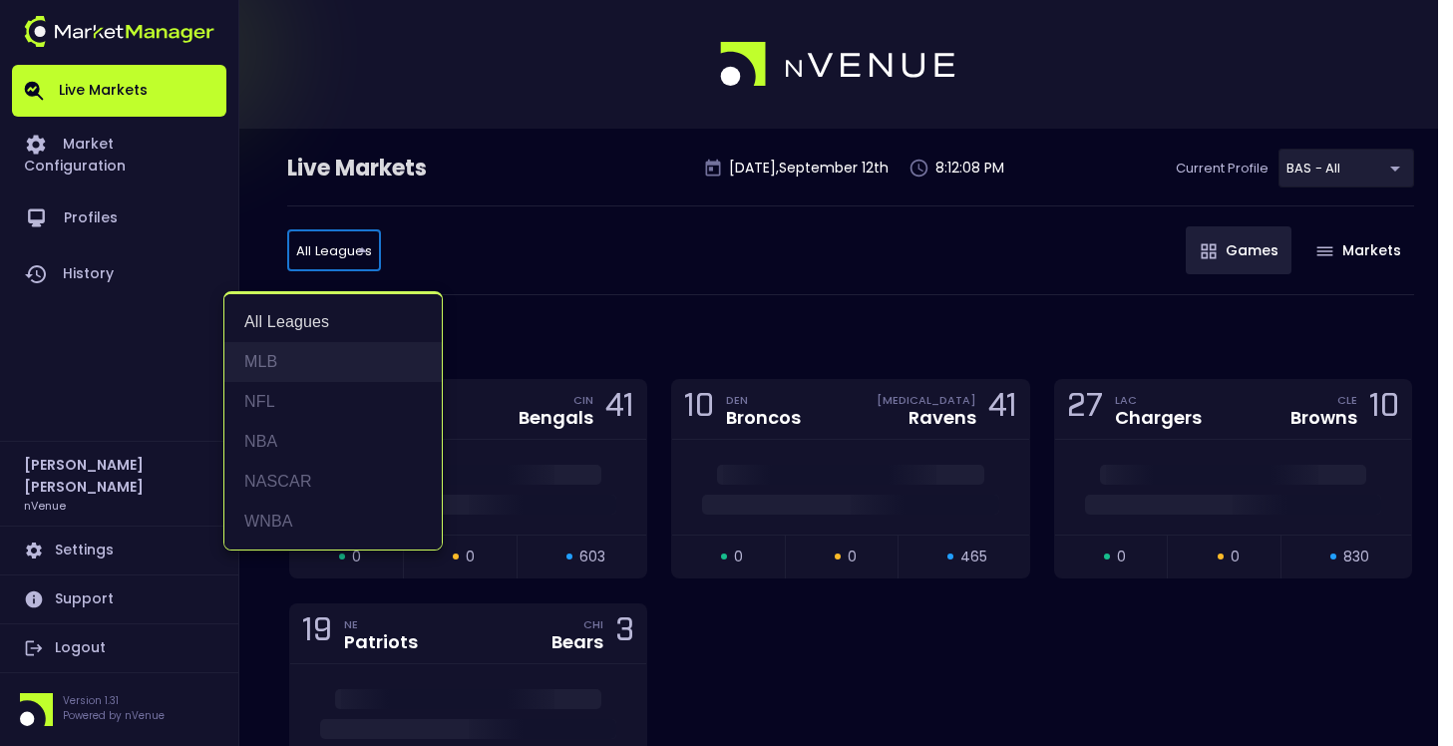
click at [295, 364] on li "MLB" at bounding box center [332, 362] width 217 height 40
type input "MLB"
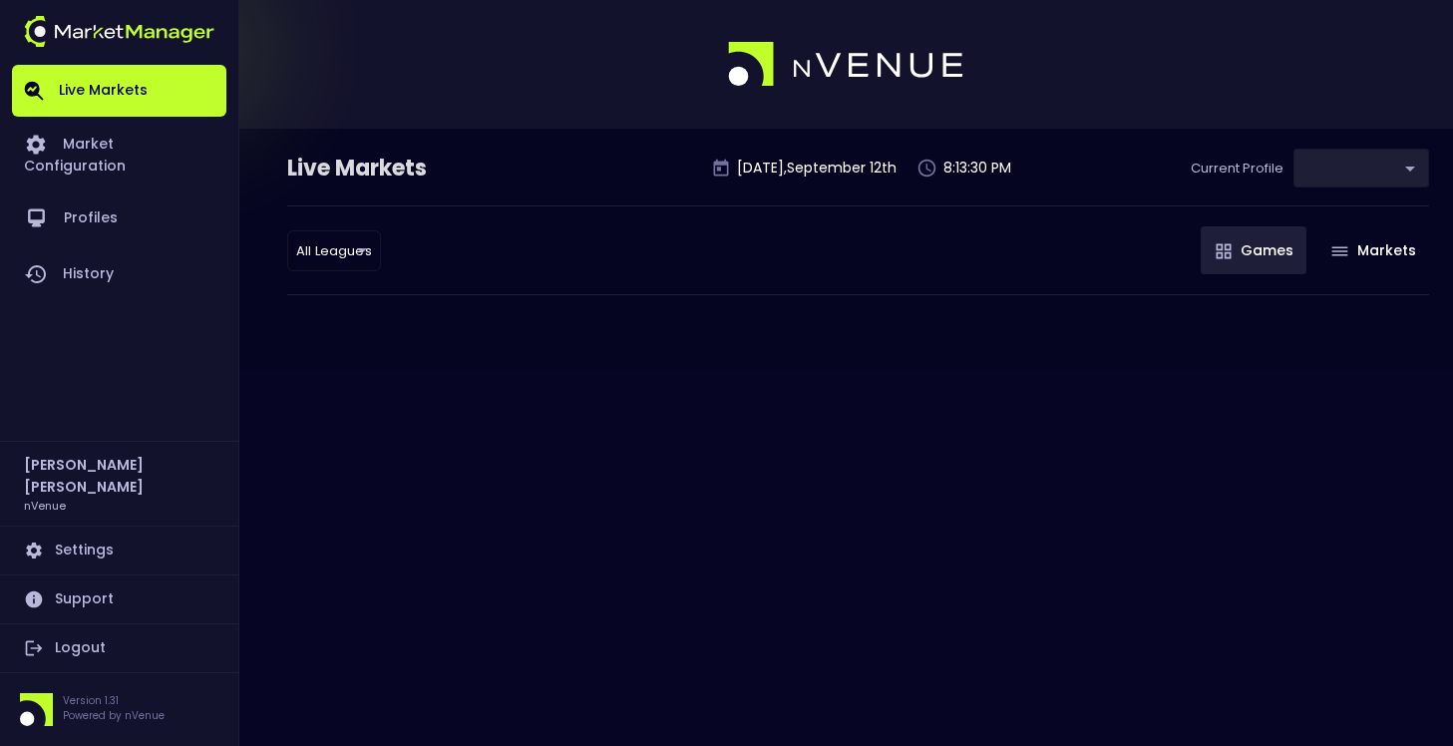
type input "0d810fa5-e353-4d9c-b11d-31f095cae871"
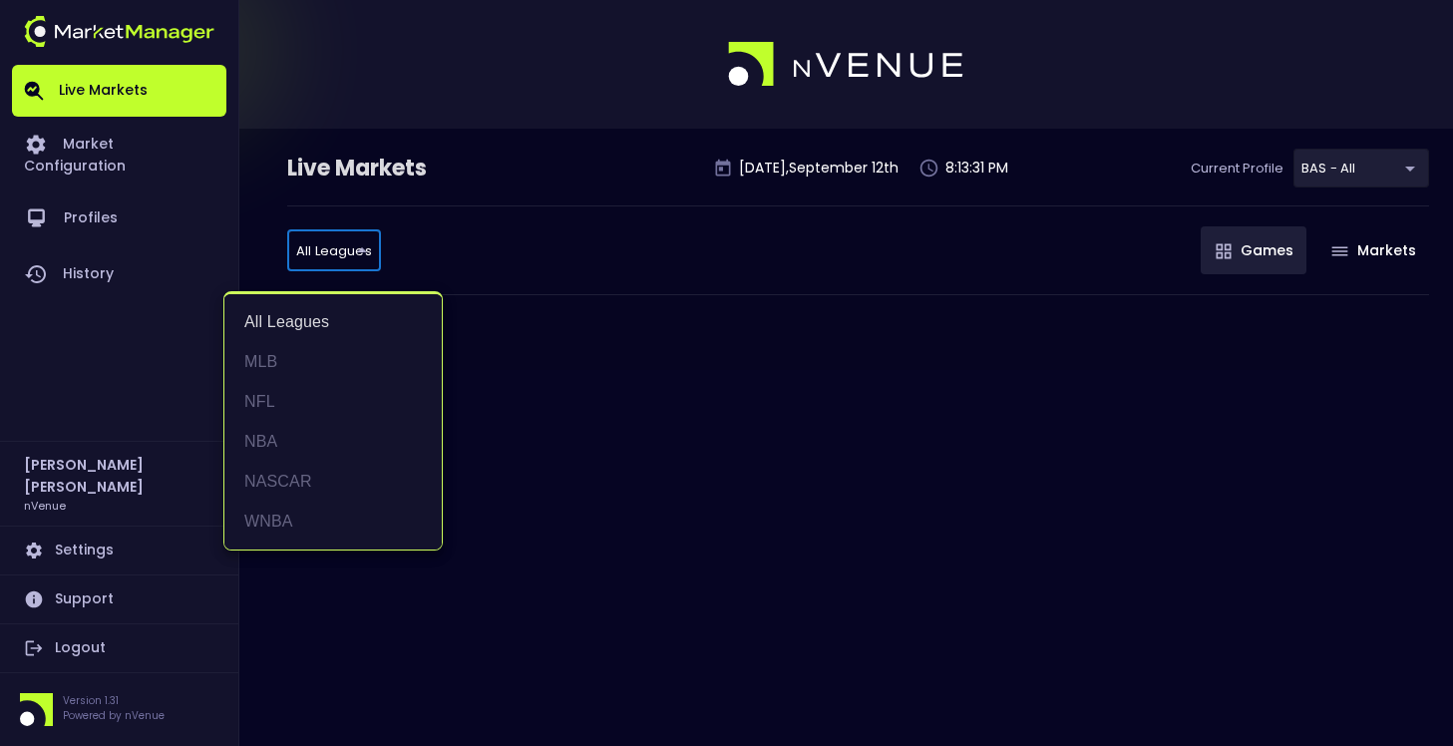
click at [315, 242] on body "Live Markets Market Configuration Profiles History [PERSON_NAME] nVenue Setting…" at bounding box center [726, 373] width 1453 height 746
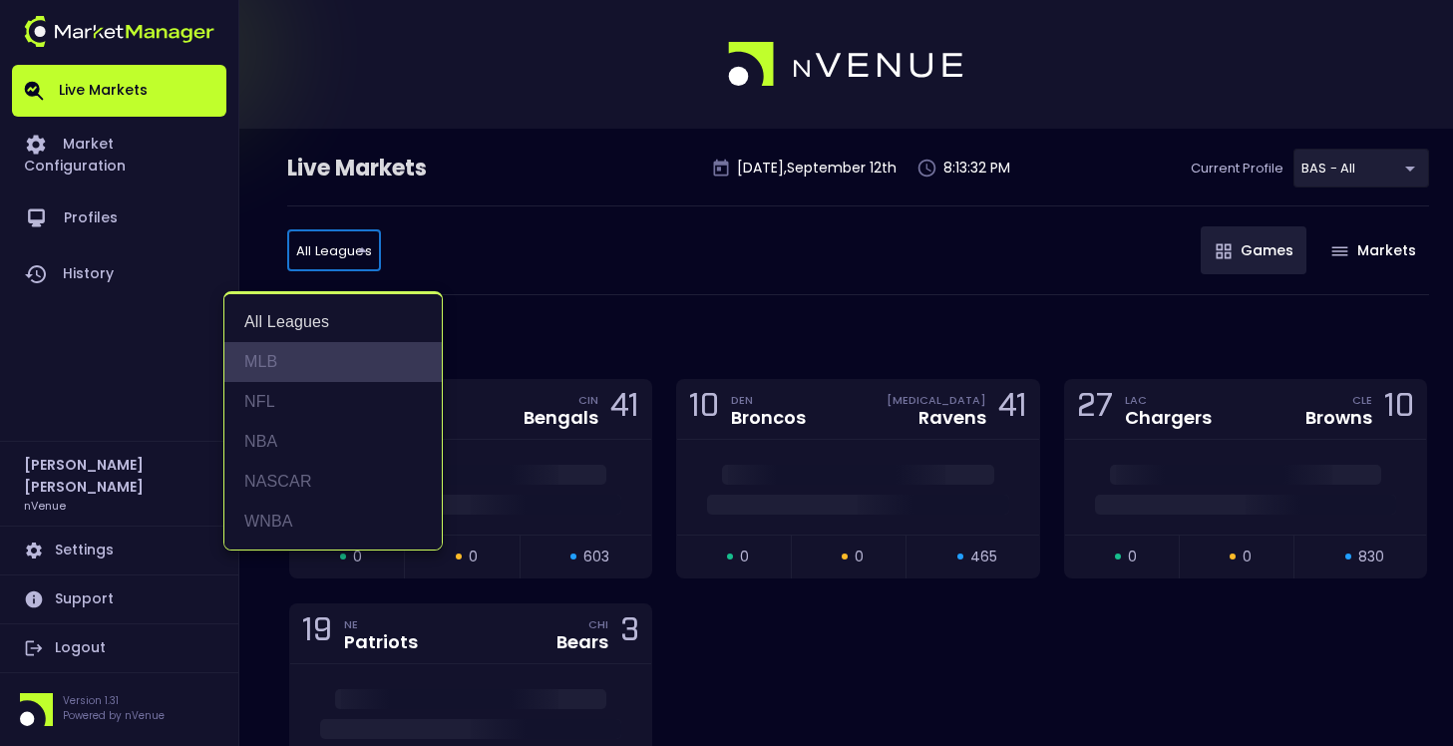
click at [295, 361] on li "MLB" at bounding box center [332, 362] width 217 height 40
type input "MLB"
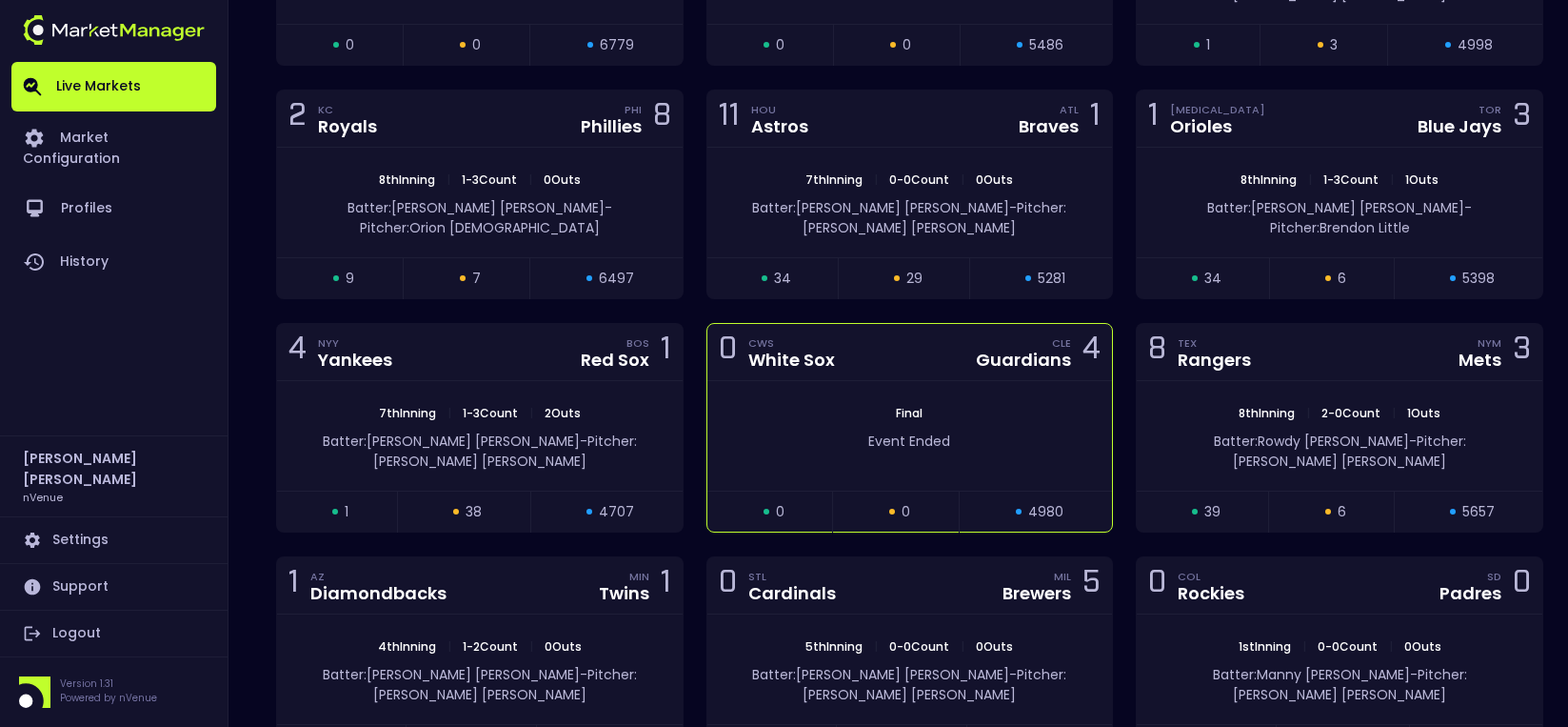
scroll to position [476, 0]
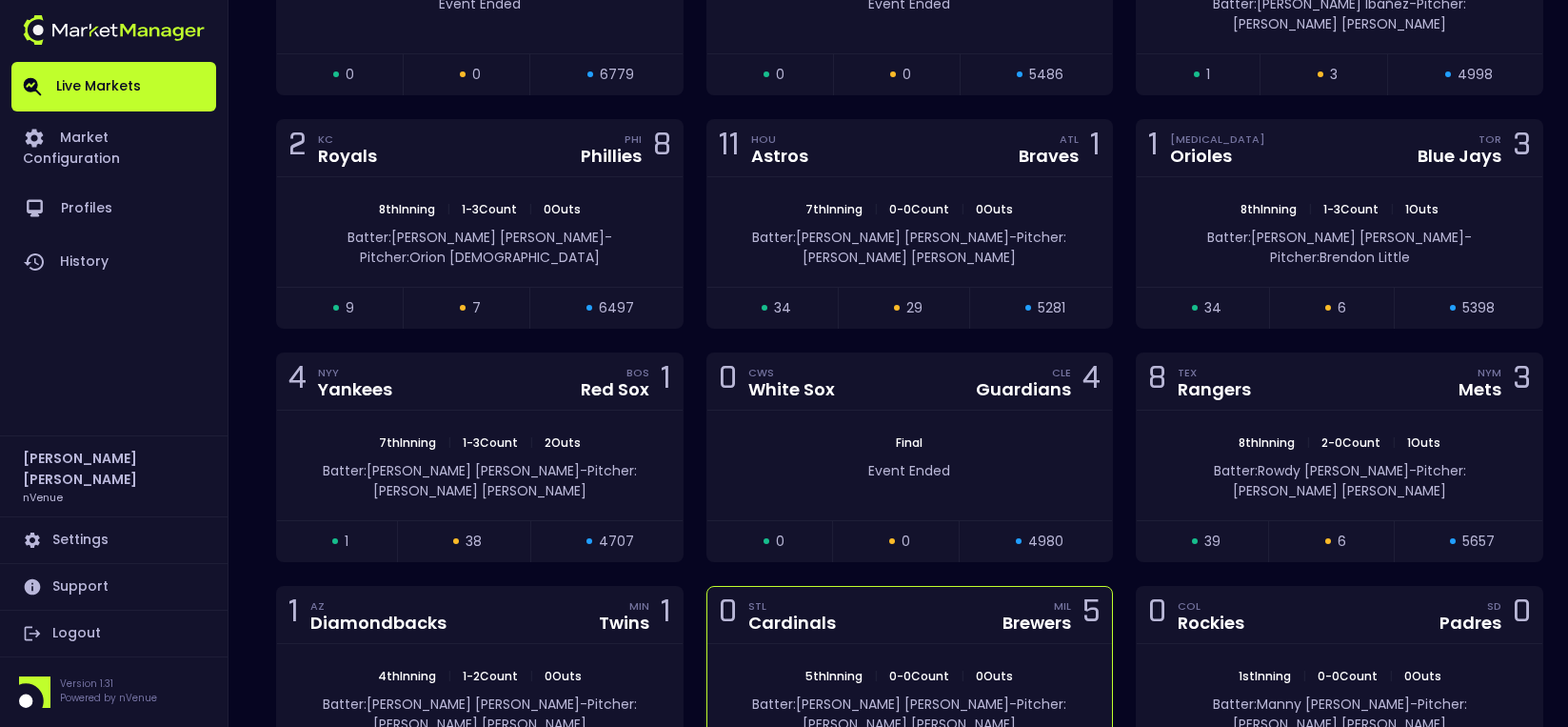
click at [906, 587] on div "0 STL Cardinals MIL Brewers 5" at bounding box center [910, 615] width 406 height 57
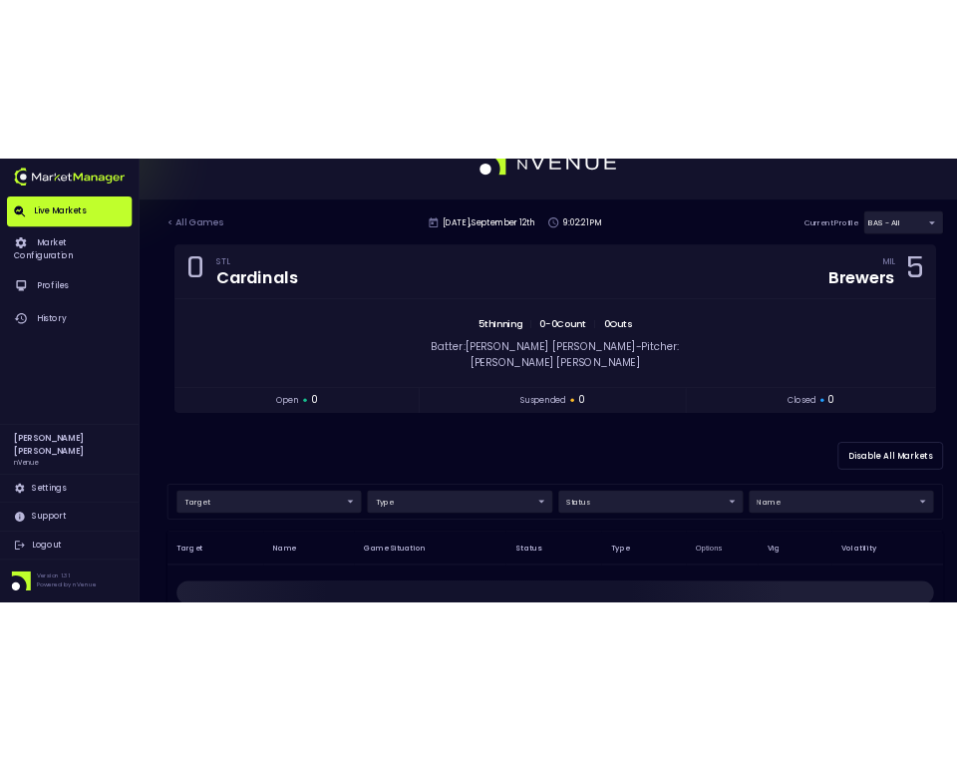
scroll to position [0, 0]
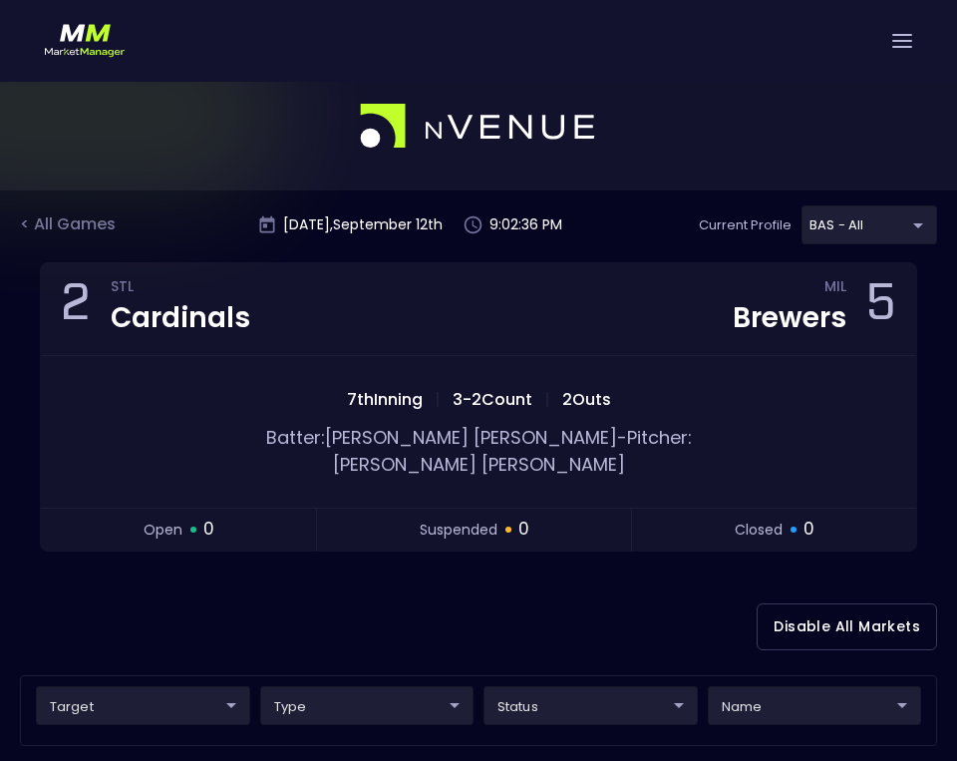
click at [475, 44] on div at bounding box center [478, 41] width 957 height 82
click at [748, 131] on div at bounding box center [478, 126] width 957 height 129
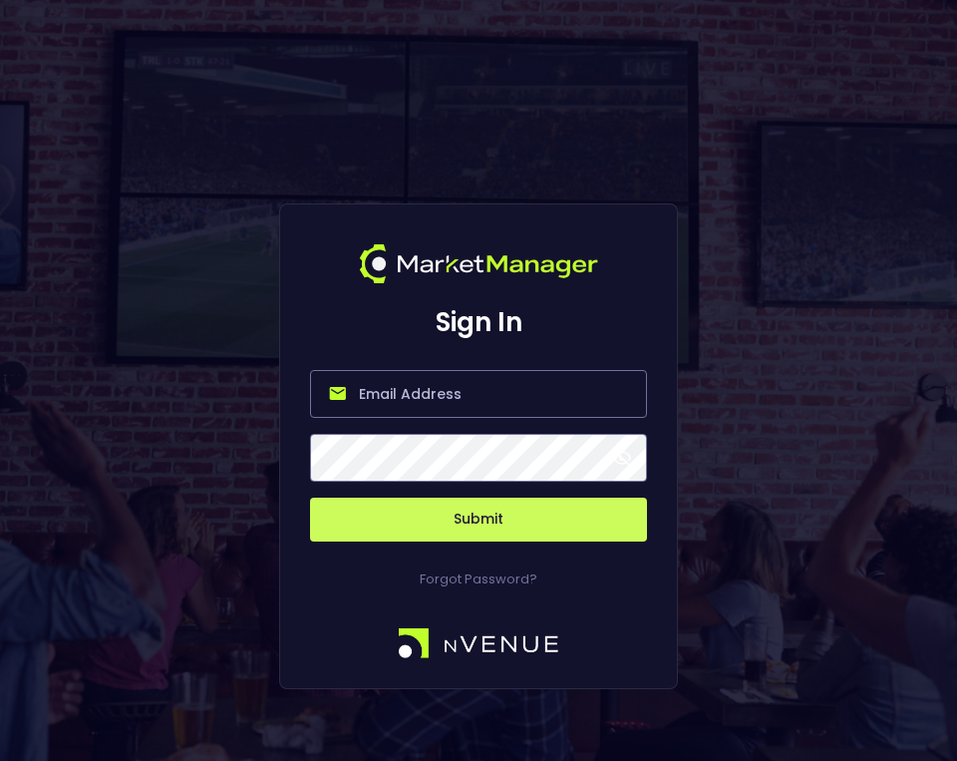
type input "[PERSON_NAME][EMAIL_ADDRESS][DOMAIN_NAME]"
click at [465, 520] on button "Submit" at bounding box center [478, 519] width 337 height 44
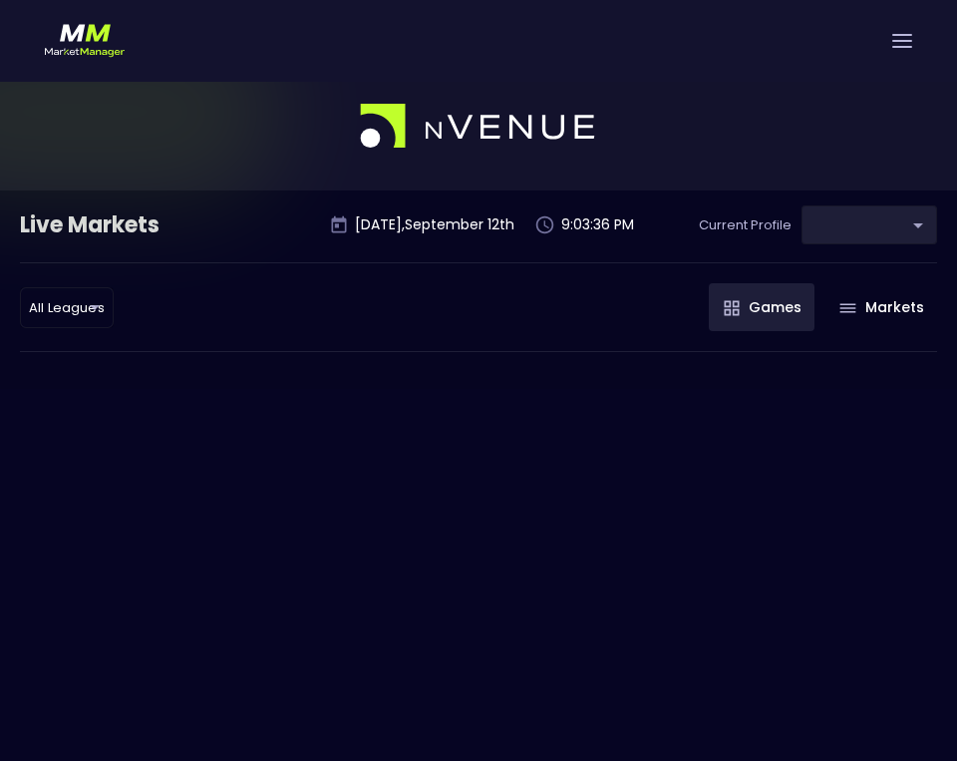
type input "0d810fa5-e353-4d9c-b11d-31f095cae871"
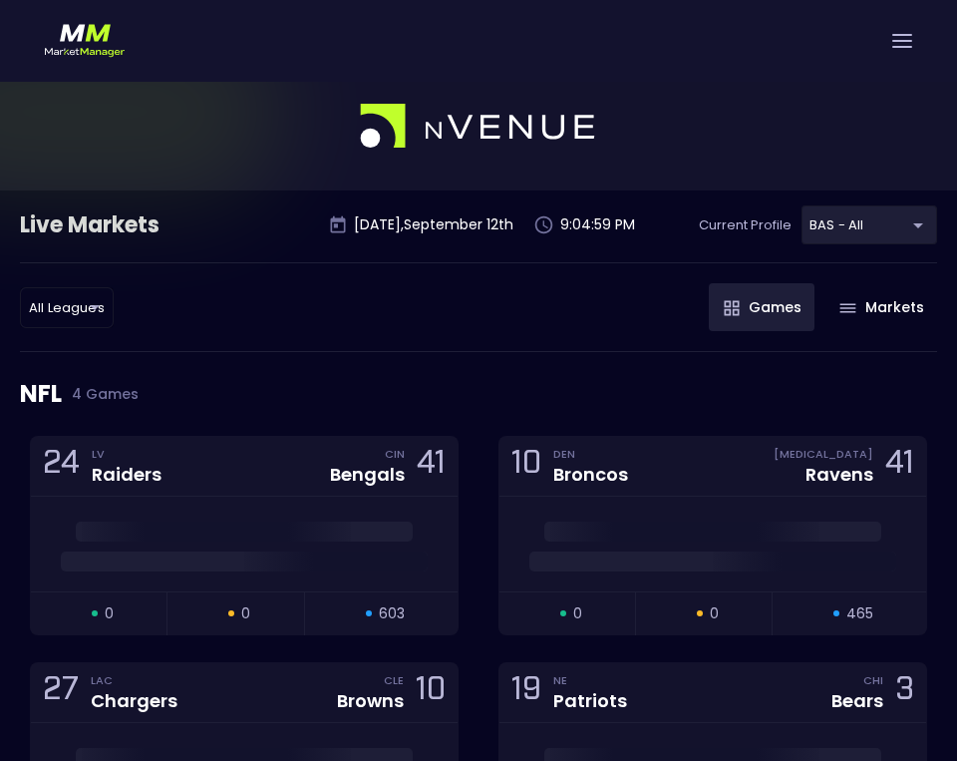
click at [229, 379] on div "NFL 4 Games" at bounding box center [478, 394] width 917 height 84
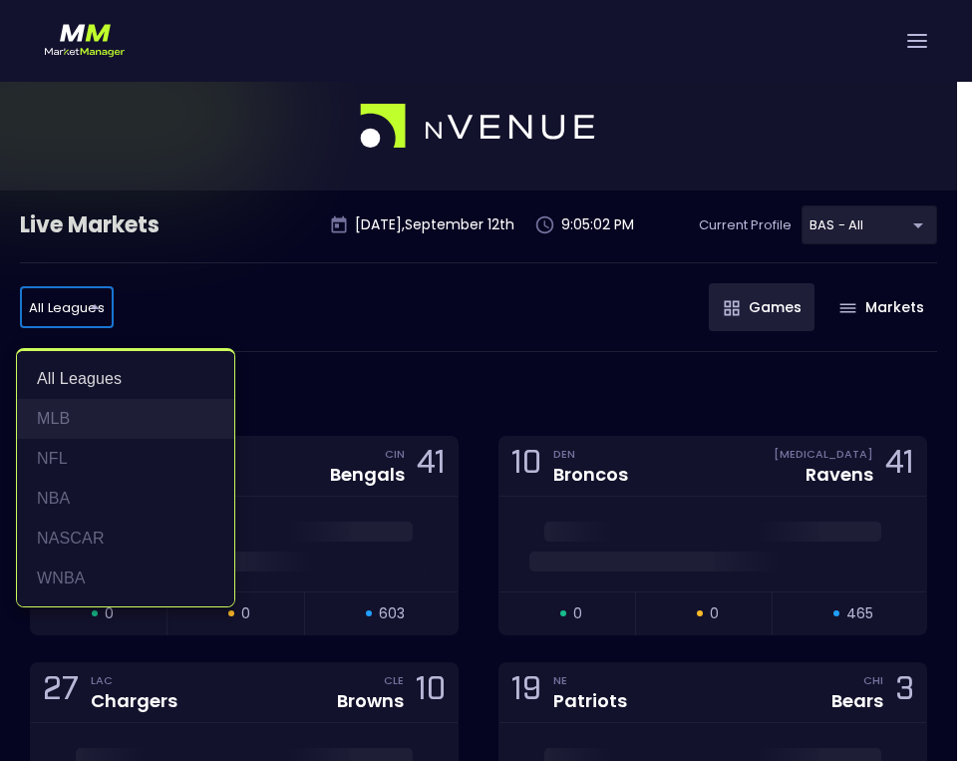
click at [64, 428] on li "MLB" at bounding box center [125, 419] width 217 height 40
type input "MLB"
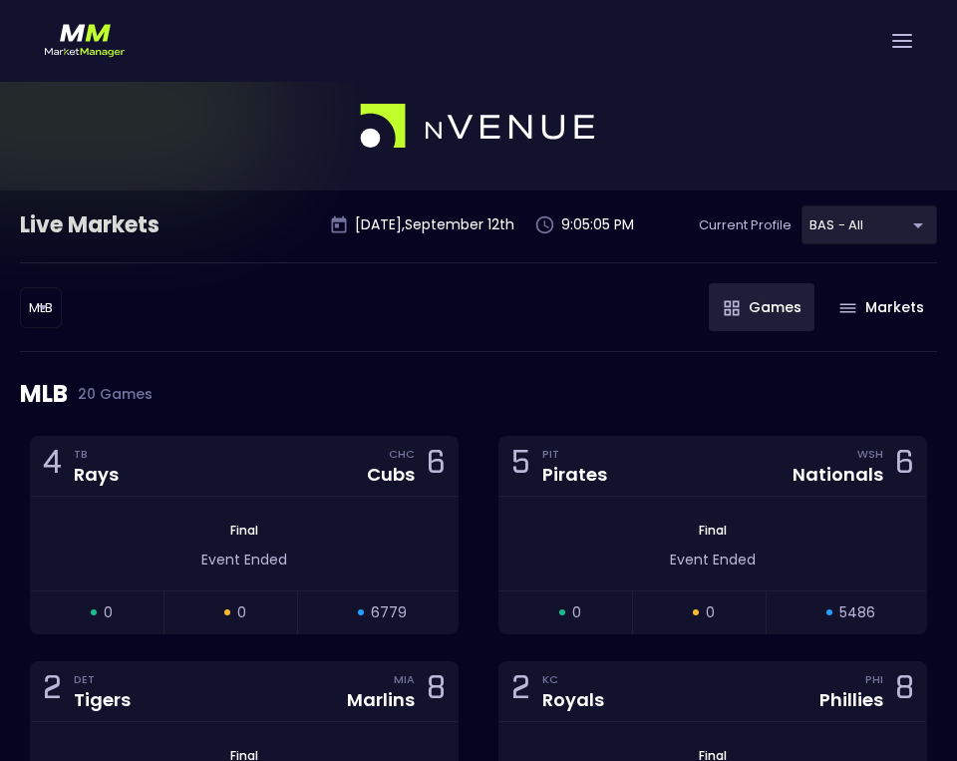
click at [404, 340] on div "MLB MLB ​ Games Markets" at bounding box center [478, 307] width 917 height 90
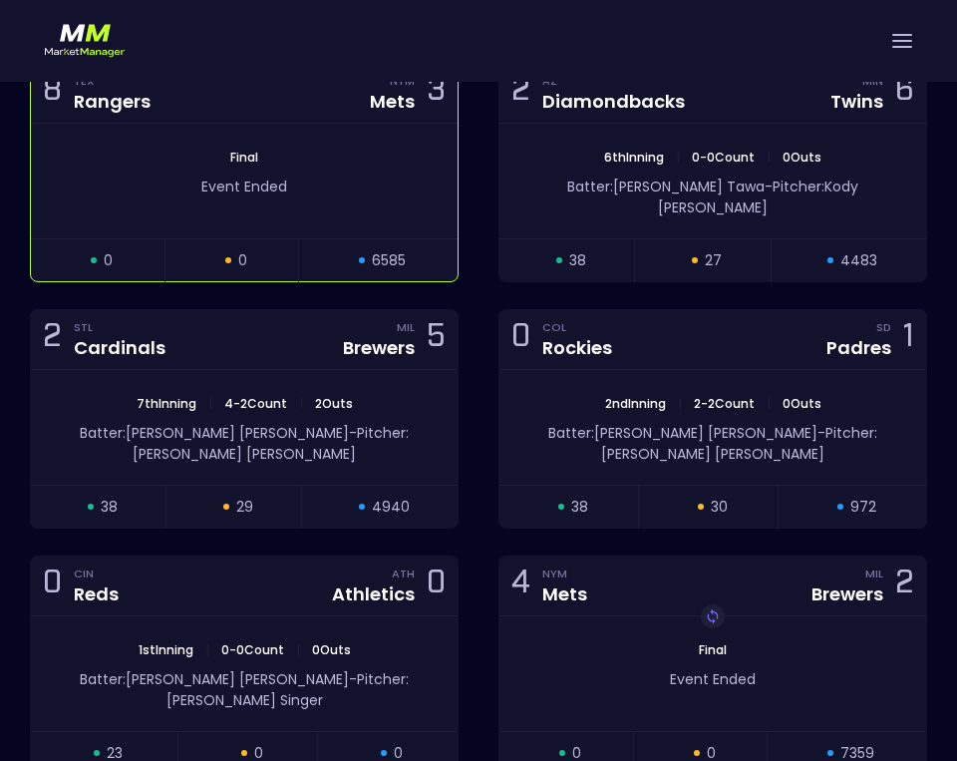
scroll to position [1296, 0]
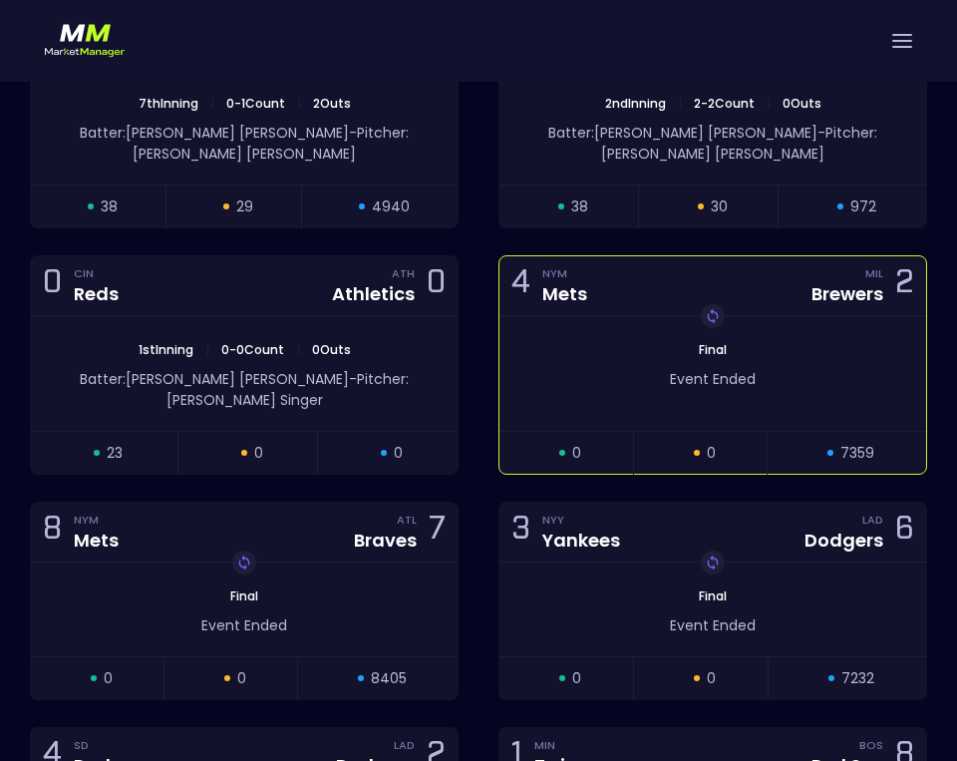
click at [678, 256] on div "4 NYM Mets MIL Brewers 2" at bounding box center [712, 286] width 427 height 60
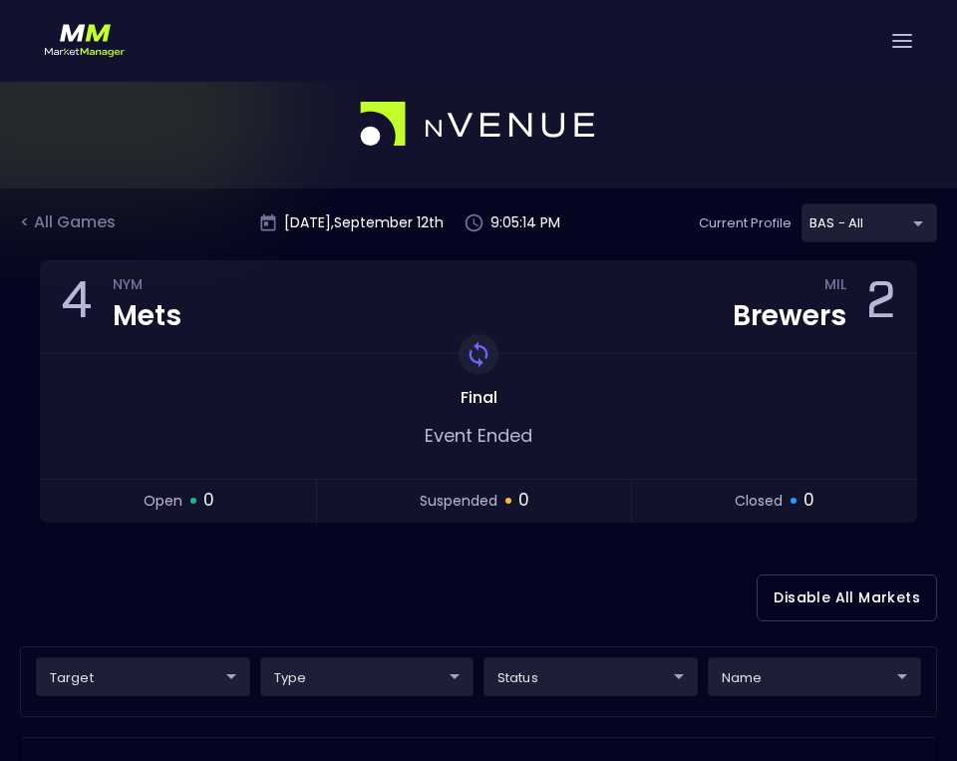
scroll to position [0, 0]
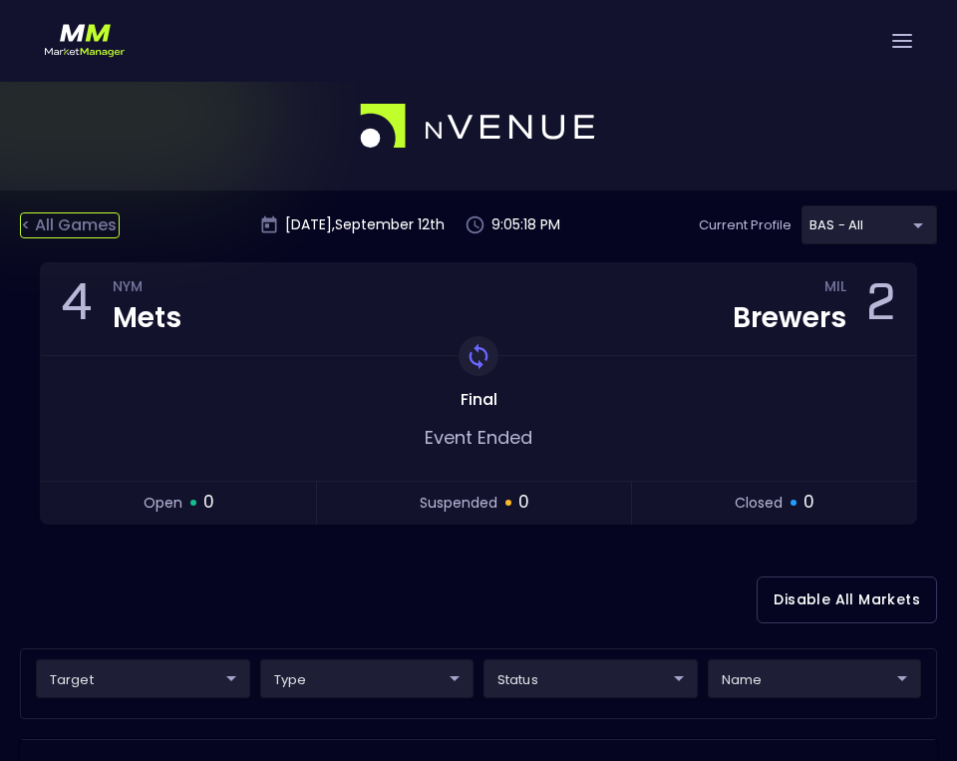
click at [59, 223] on div "< All Games" at bounding box center [70, 225] width 100 height 26
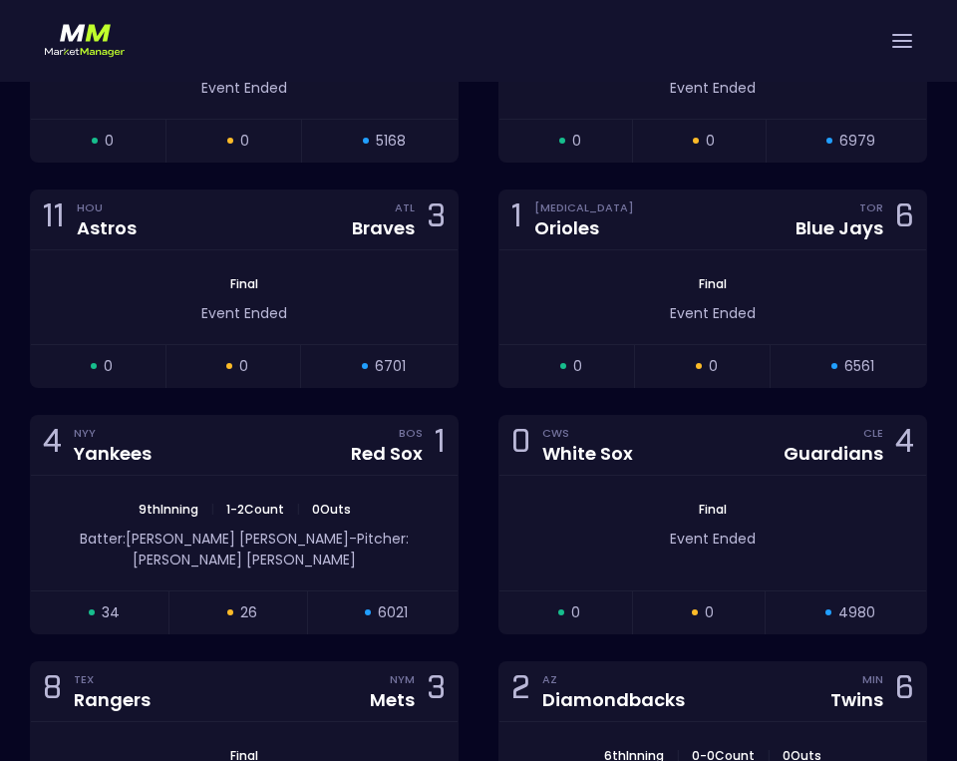
scroll to position [698, 0]
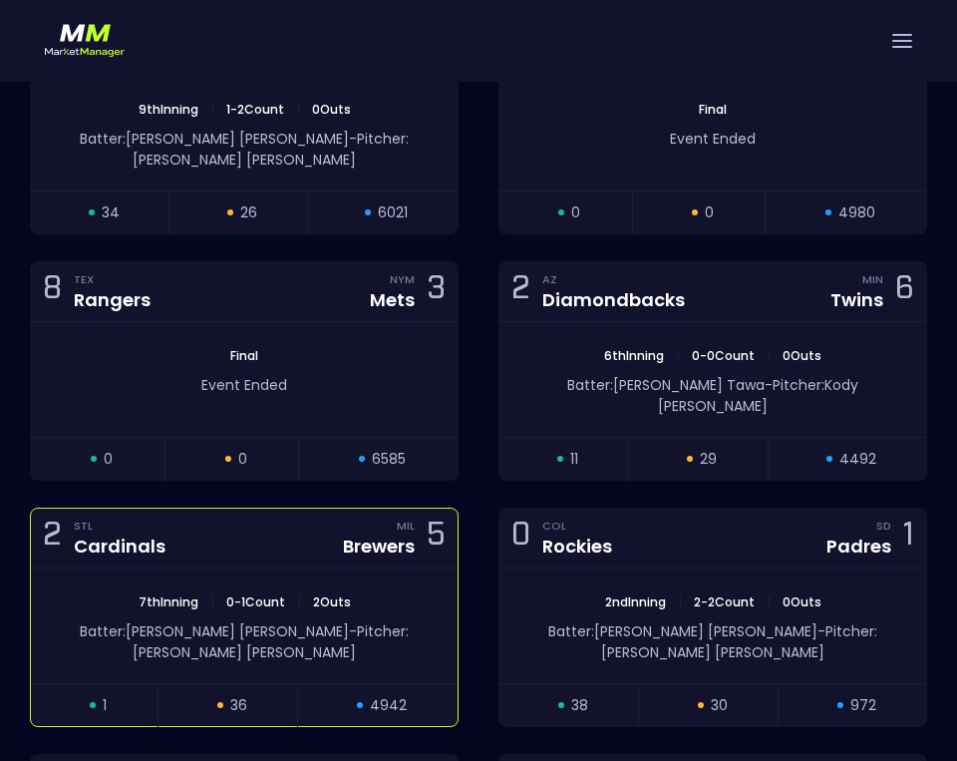
click at [219, 508] on div "2 STL Cardinals MIL Brewers 5" at bounding box center [244, 538] width 427 height 60
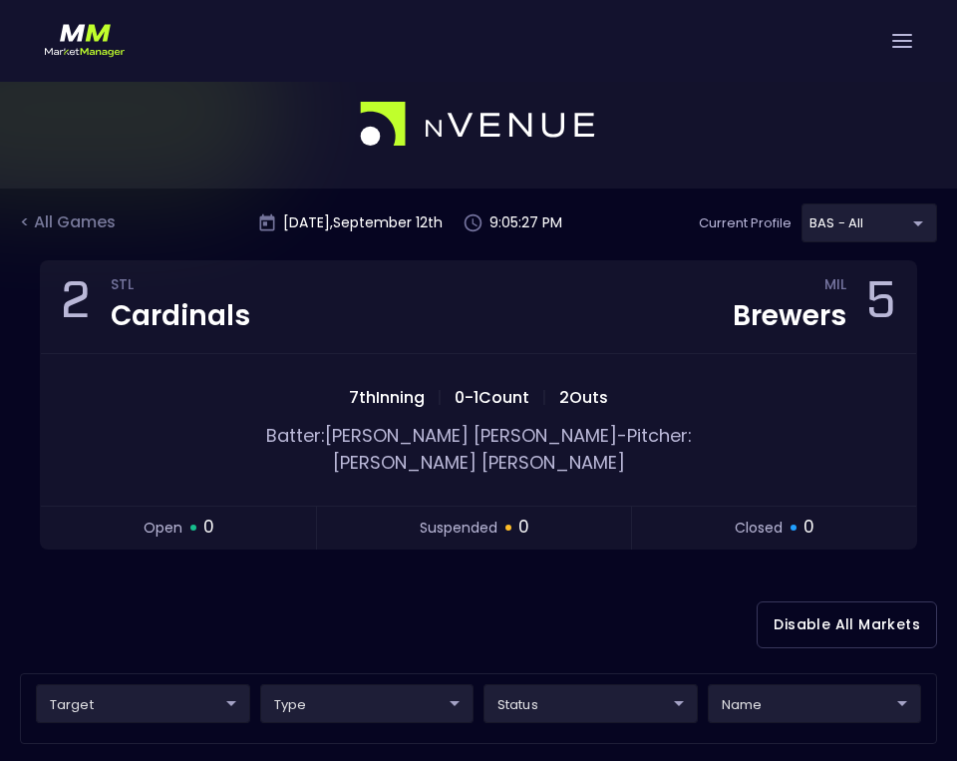
scroll to position [0, 0]
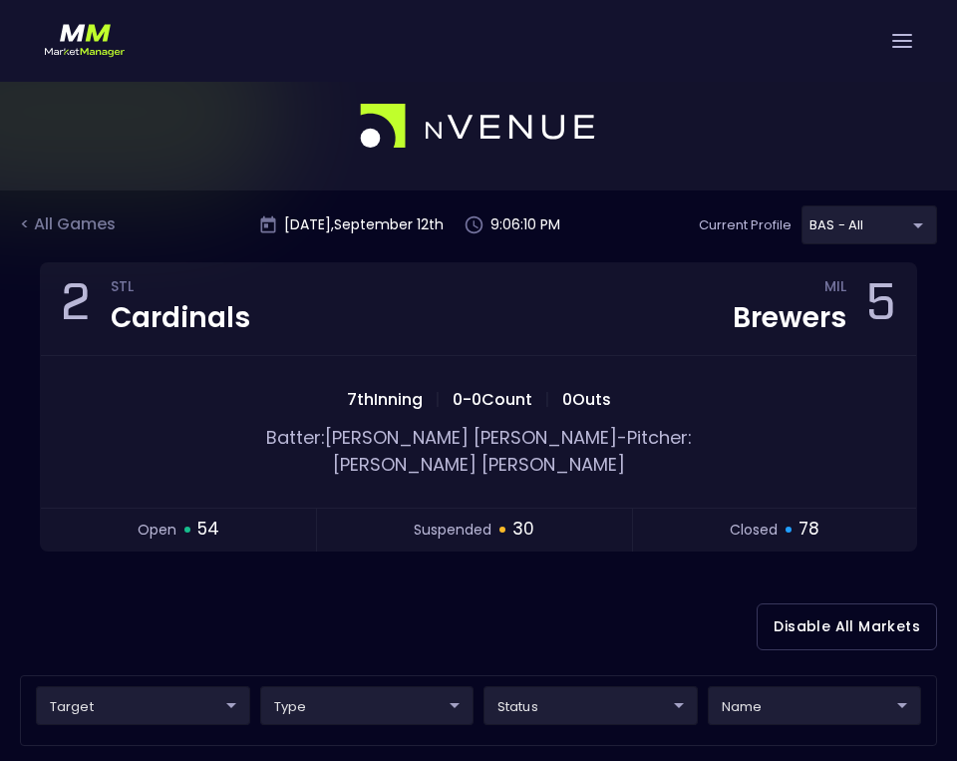
drag, startPoint x: 633, startPoint y: 46, endPoint x: 650, endPoint y: 45, distance: 17.0
click at [635, 46] on div at bounding box center [478, 41] width 957 height 82
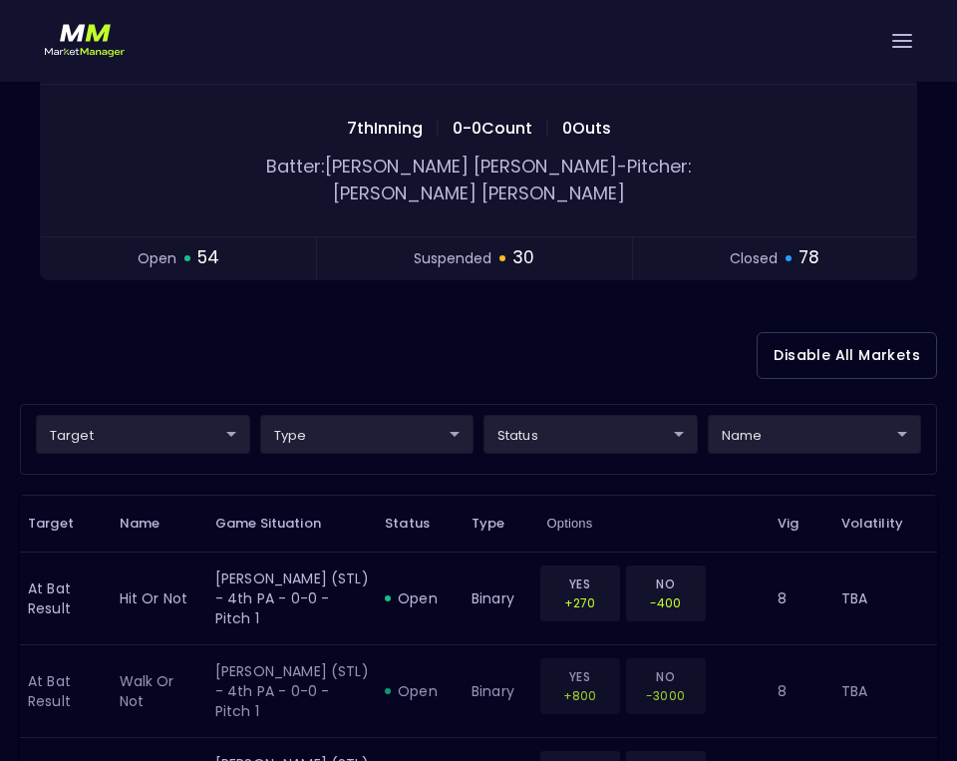
scroll to position [299, 0]
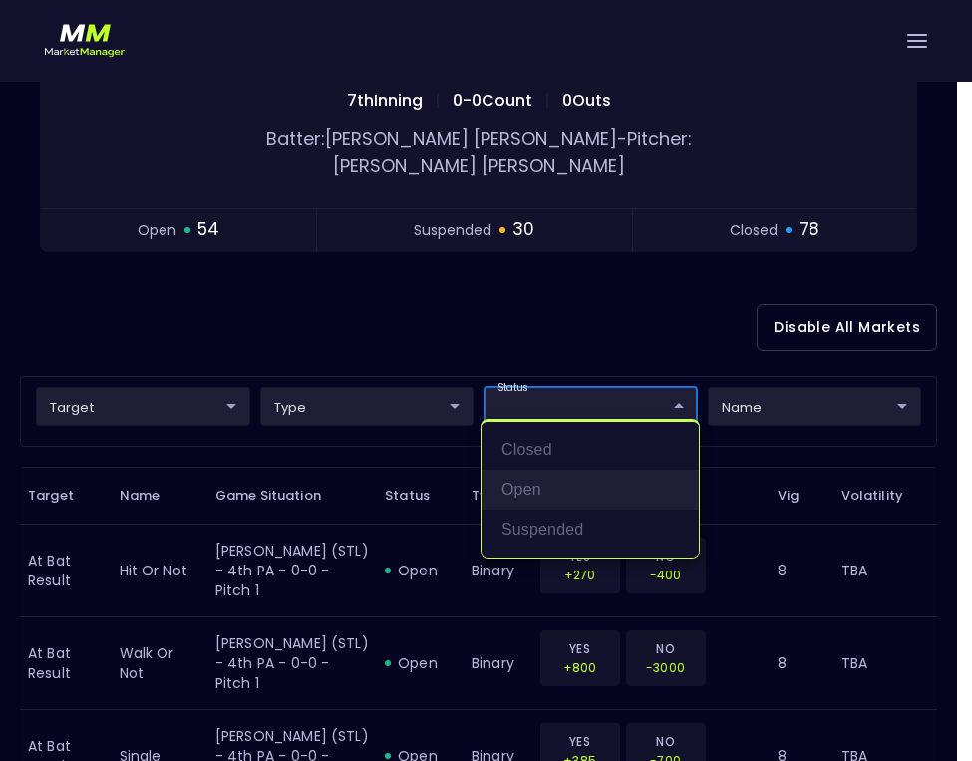
click at [535, 490] on li "open" at bounding box center [590, 490] width 217 height 40
type input "open"
click at [382, 293] on div at bounding box center [486, 380] width 972 height 761
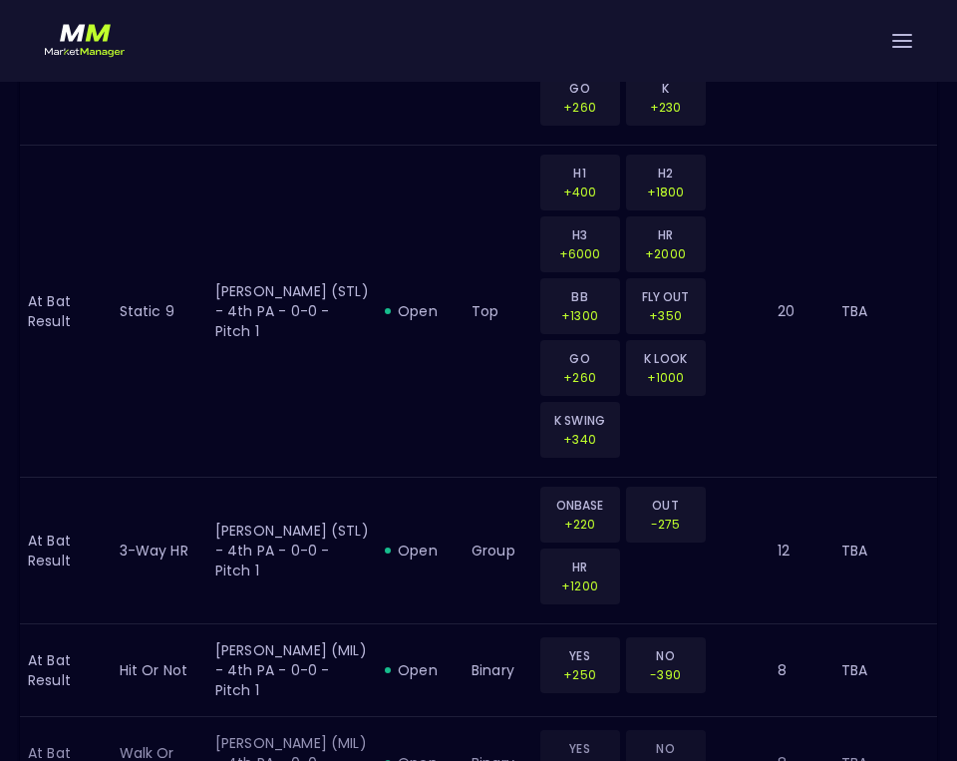
scroll to position [3225, 0]
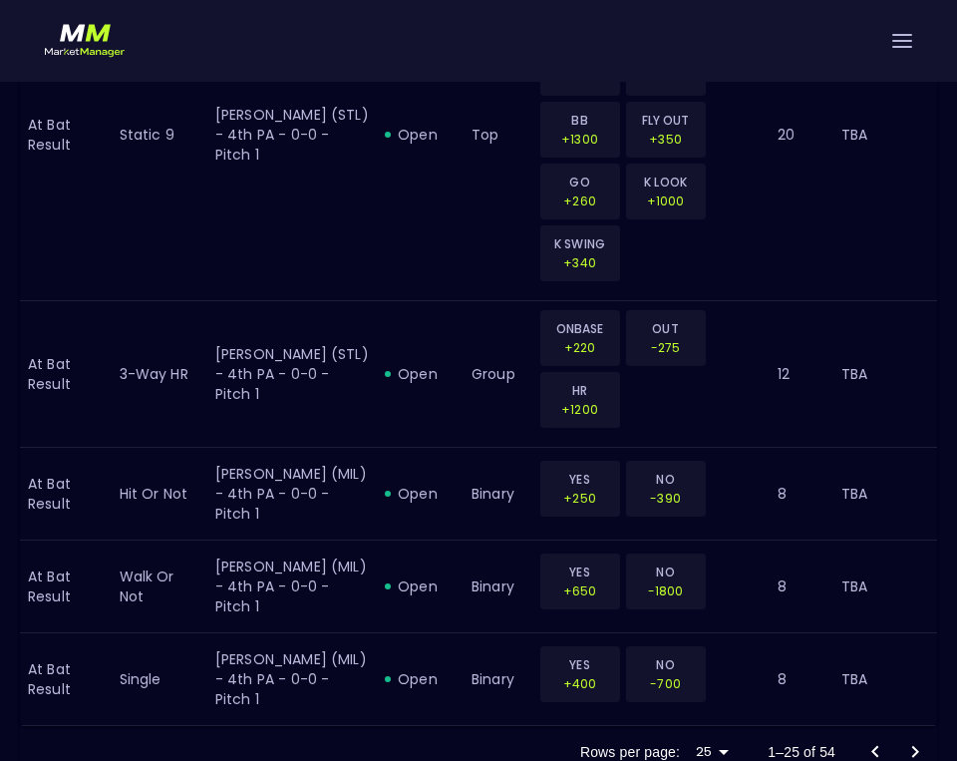
click at [907, 740] on icon "Go to next page" at bounding box center [915, 752] width 24 height 24
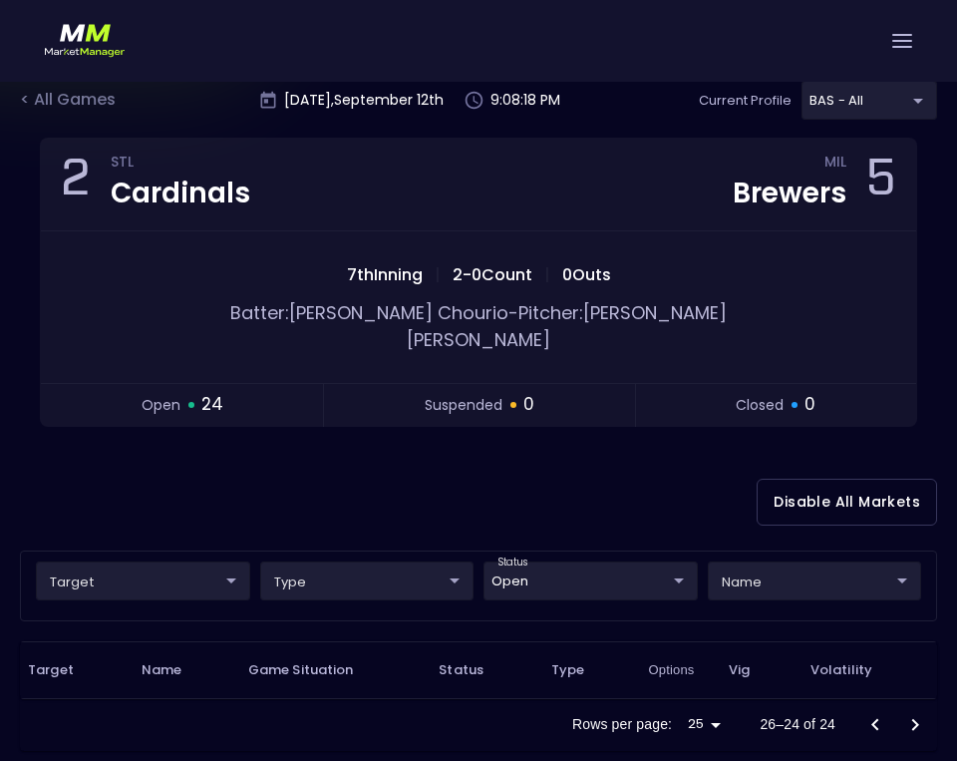
scroll to position [98, 0]
